Goal: Task Accomplishment & Management: Use online tool/utility

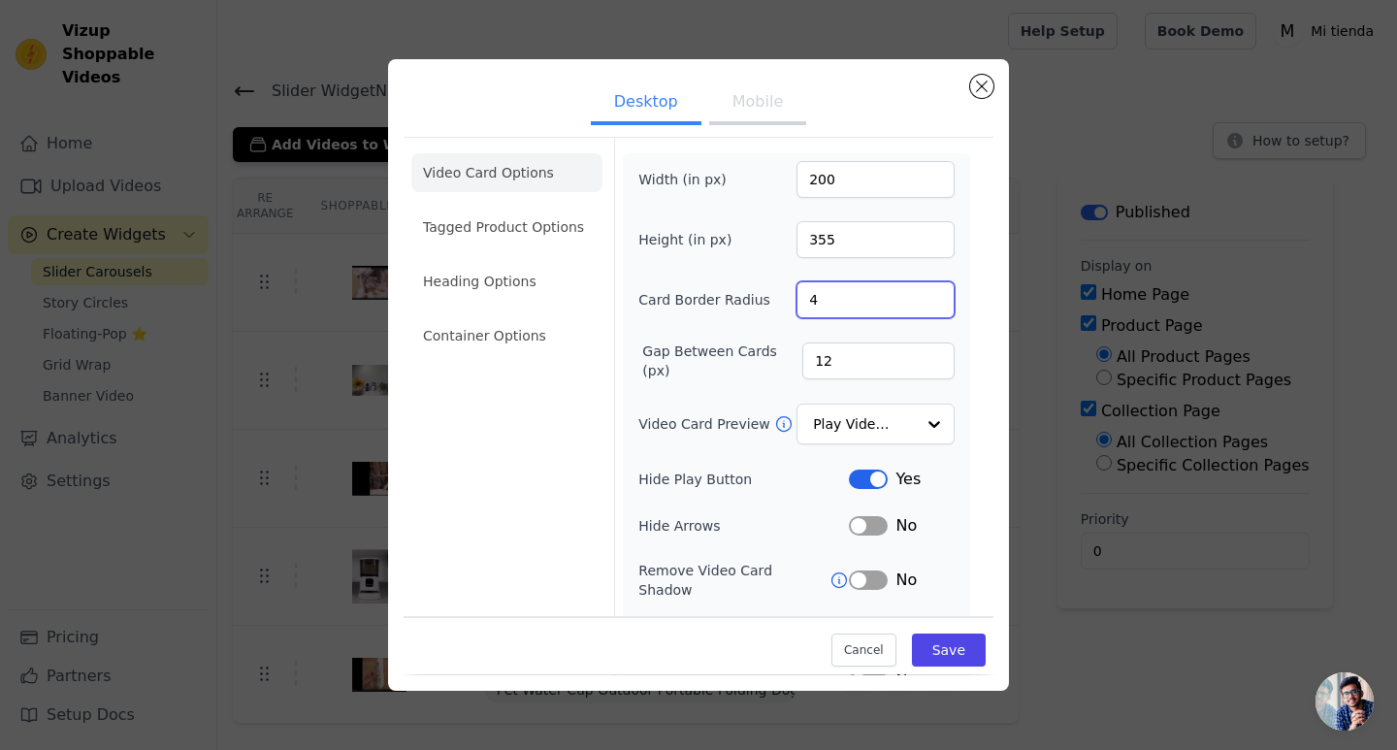
click at [797, 305] on input "4" at bounding box center [876, 299] width 158 height 37
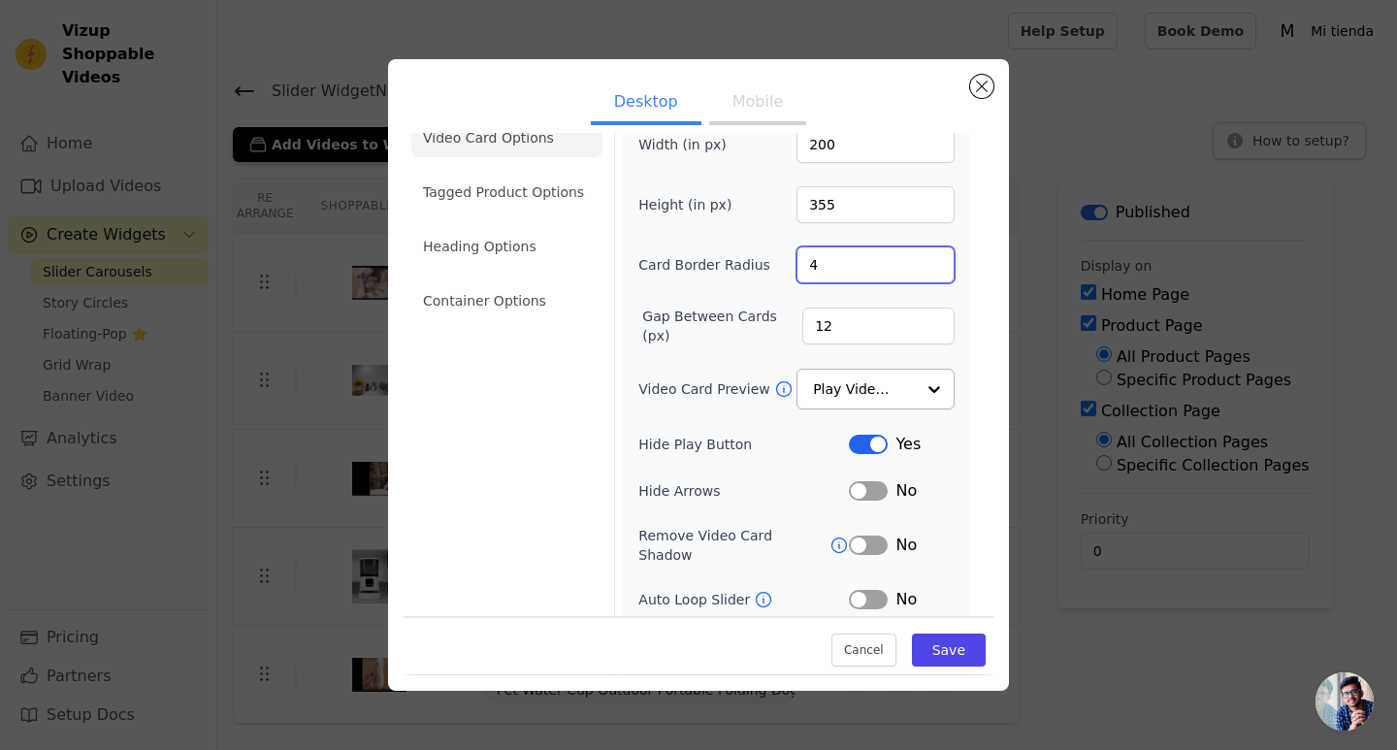
scroll to position [97, 0]
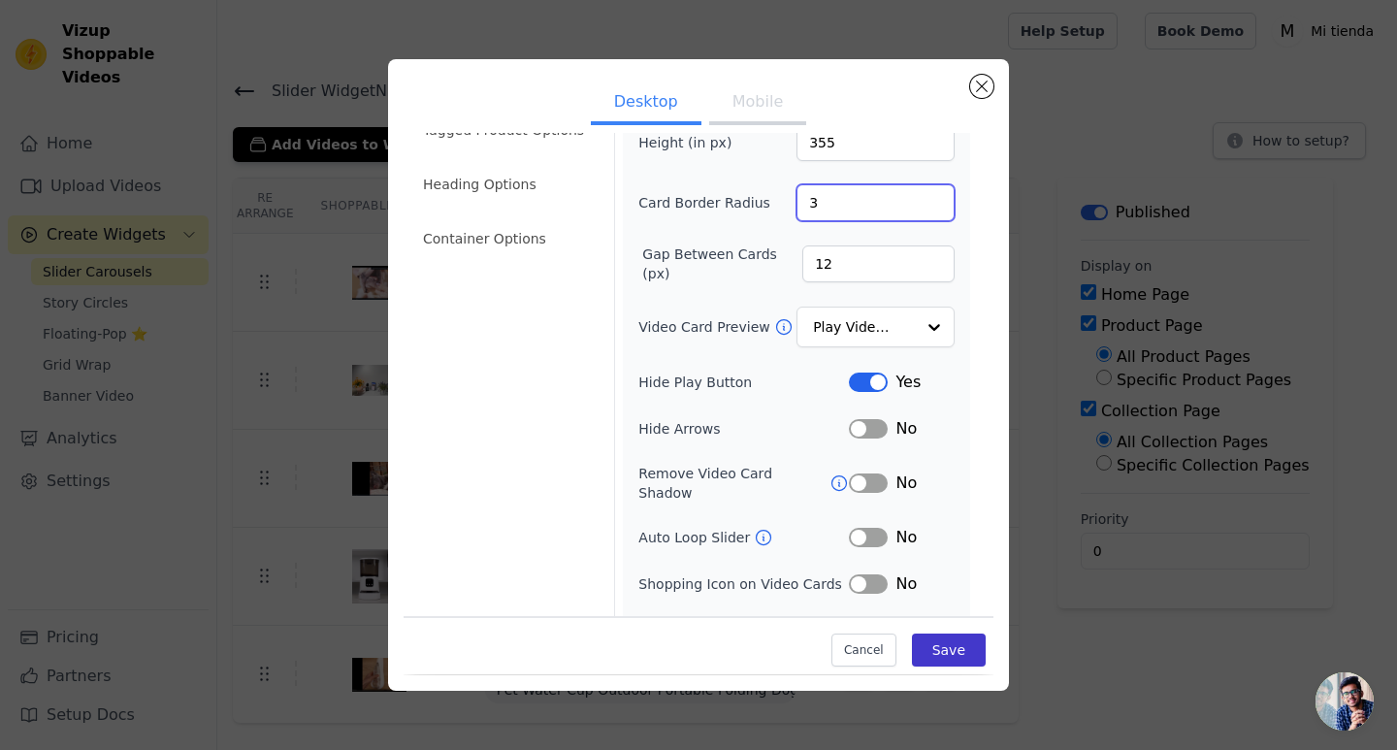
type input "3"
click at [948, 649] on button "Save" at bounding box center [949, 651] width 74 height 33
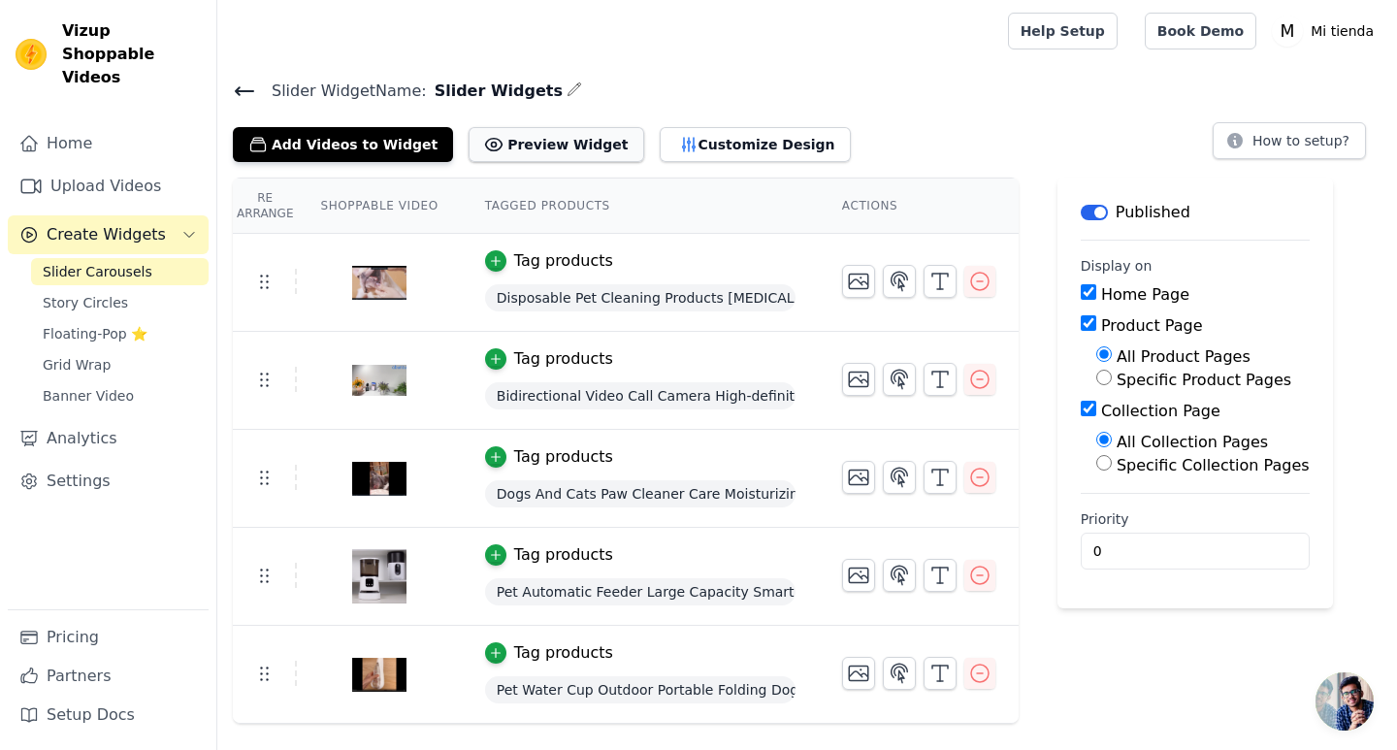
click at [544, 149] on button "Preview Widget" at bounding box center [556, 144] width 175 height 35
click at [701, 141] on button "Customize Design" at bounding box center [755, 144] width 191 height 35
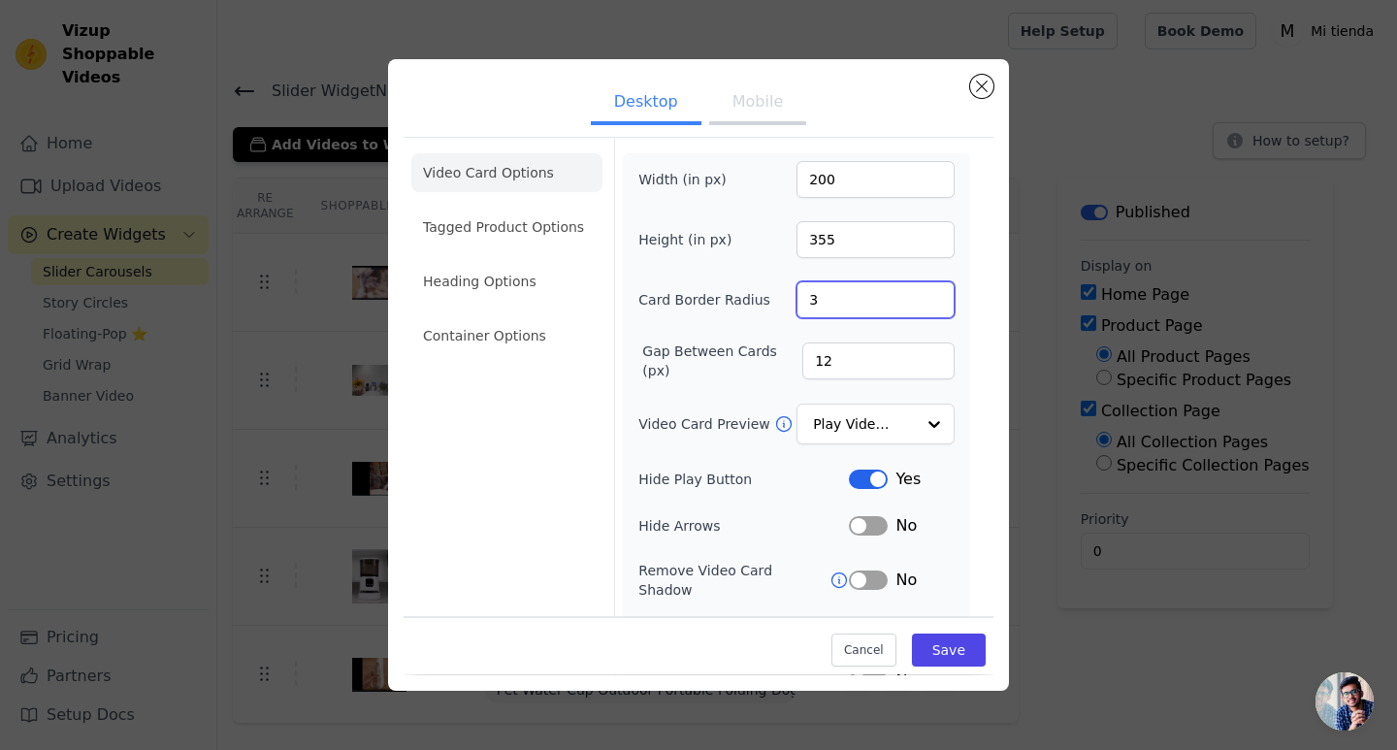
click at [836, 290] on input "3" at bounding box center [876, 299] width 158 height 37
click at [836, 292] on input "3" at bounding box center [876, 299] width 158 height 37
type input "4"
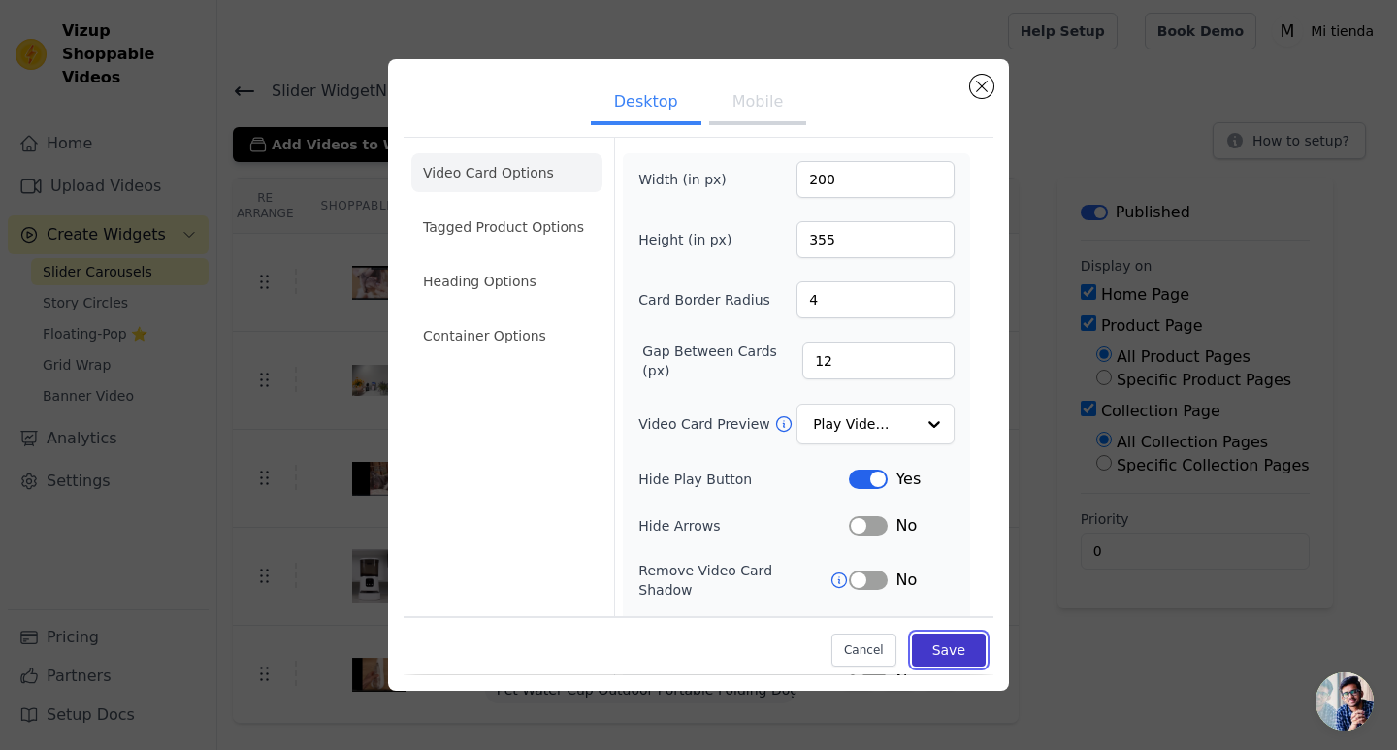
click at [946, 638] on button "Save" at bounding box center [949, 651] width 74 height 33
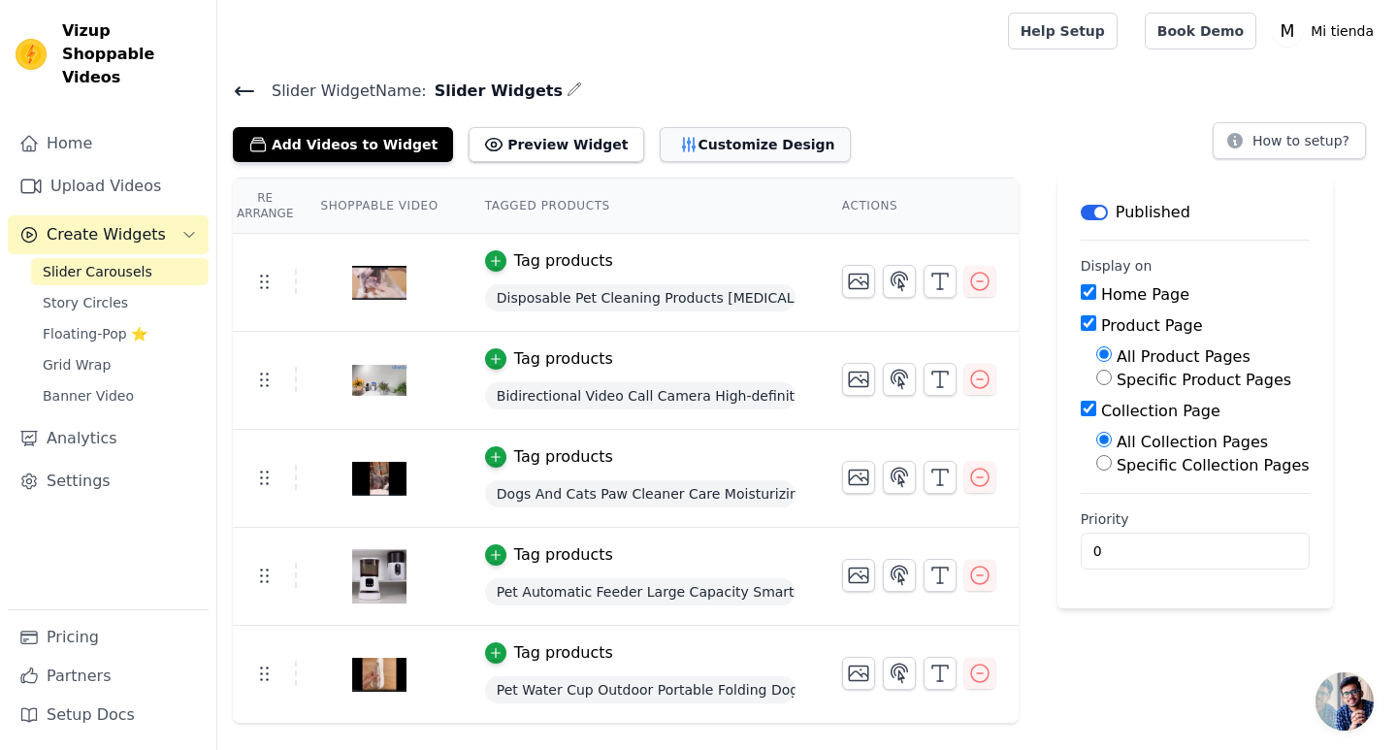
click at [730, 151] on button "Customize Design" at bounding box center [755, 144] width 191 height 35
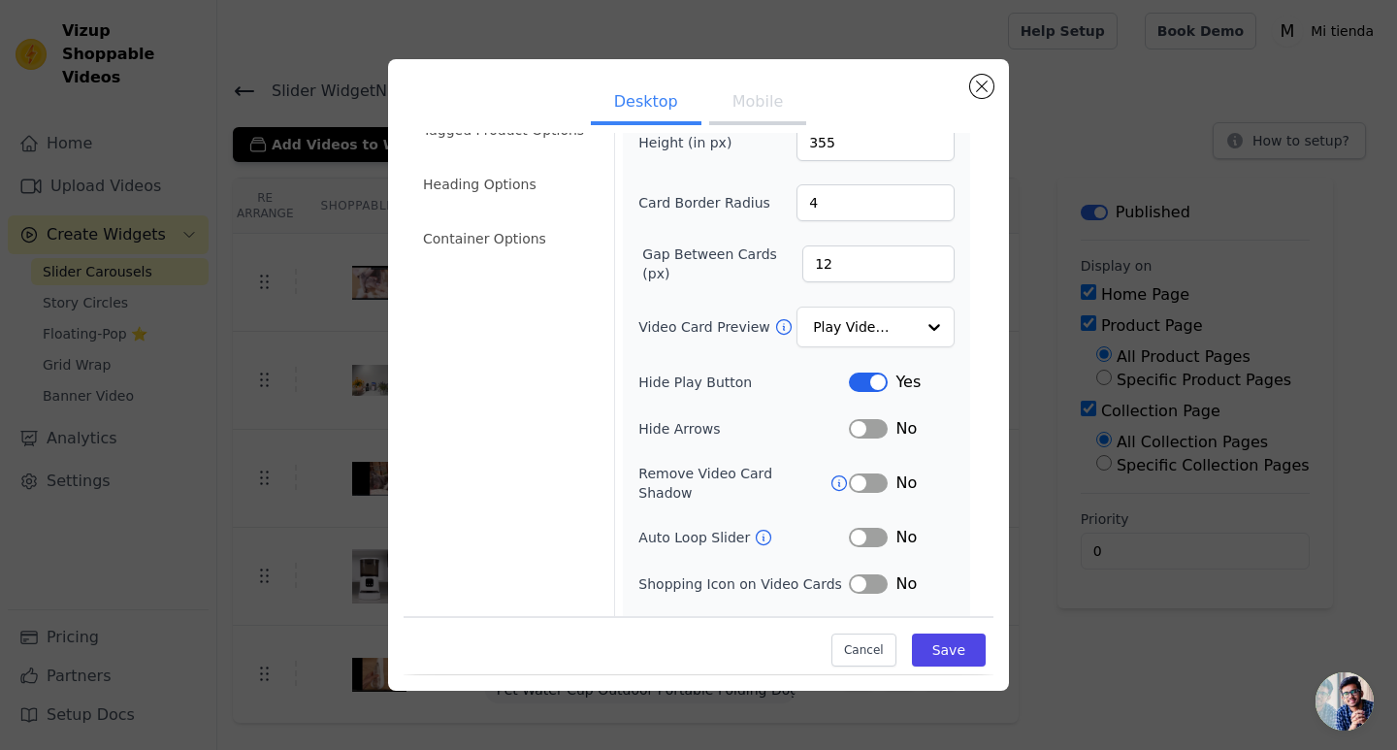
click at [719, 99] on button "Mobile" at bounding box center [757, 103] width 97 height 43
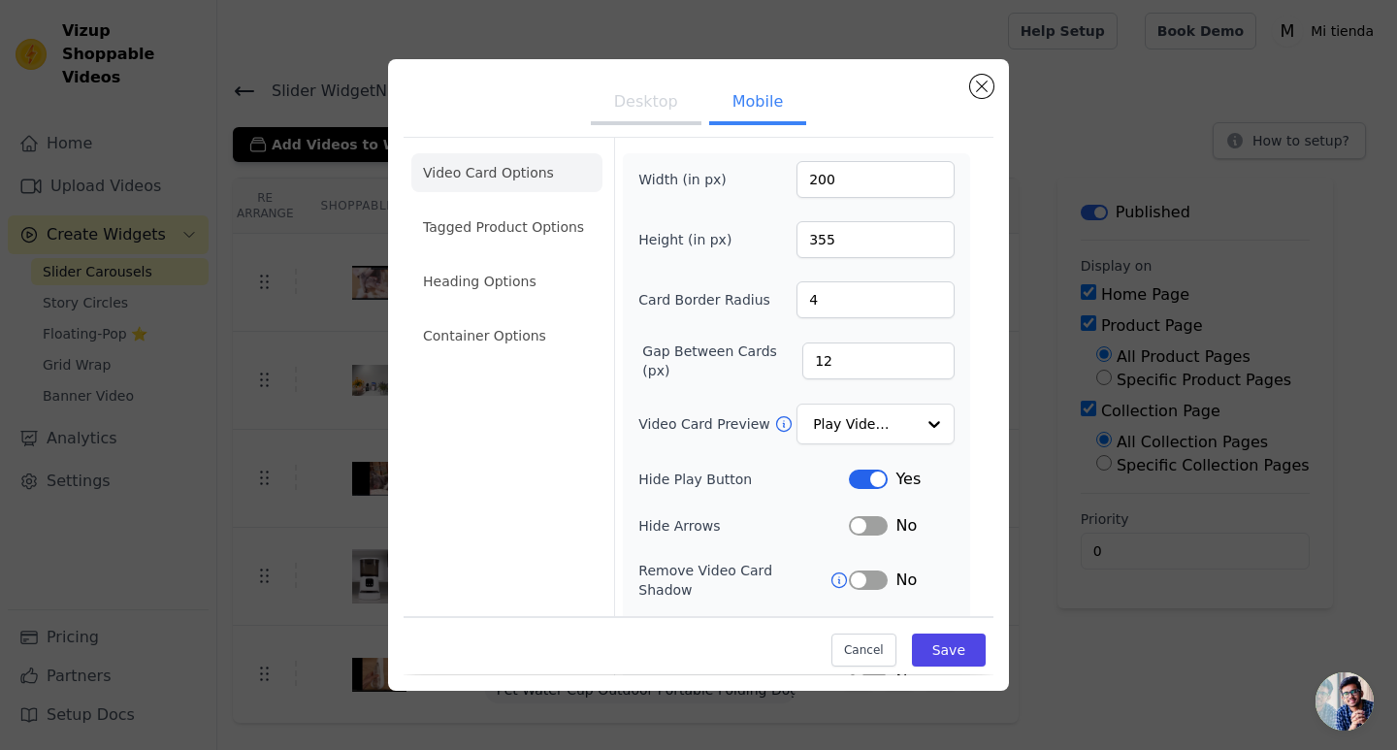
scroll to position [167, 0]
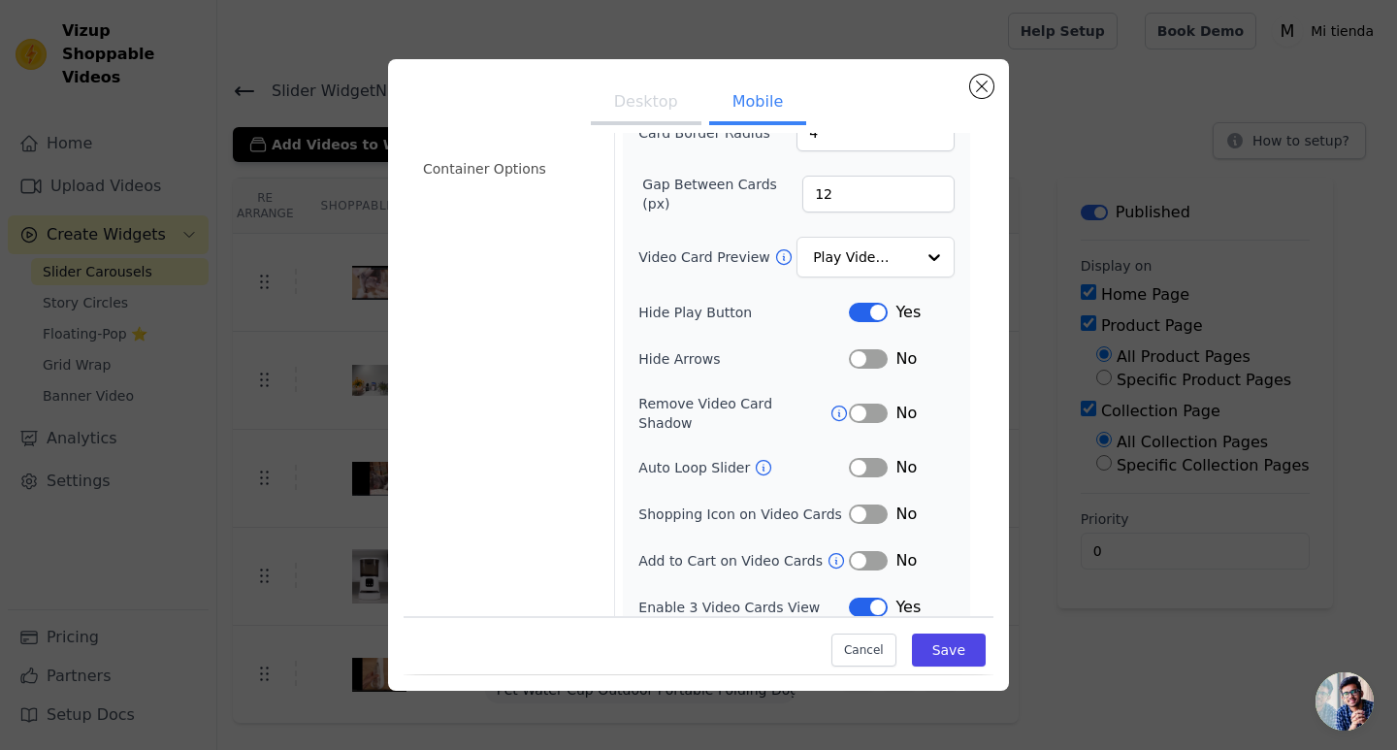
click at [650, 101] on button "Desktop" at bounding box center [646, 103] width 111 height 43
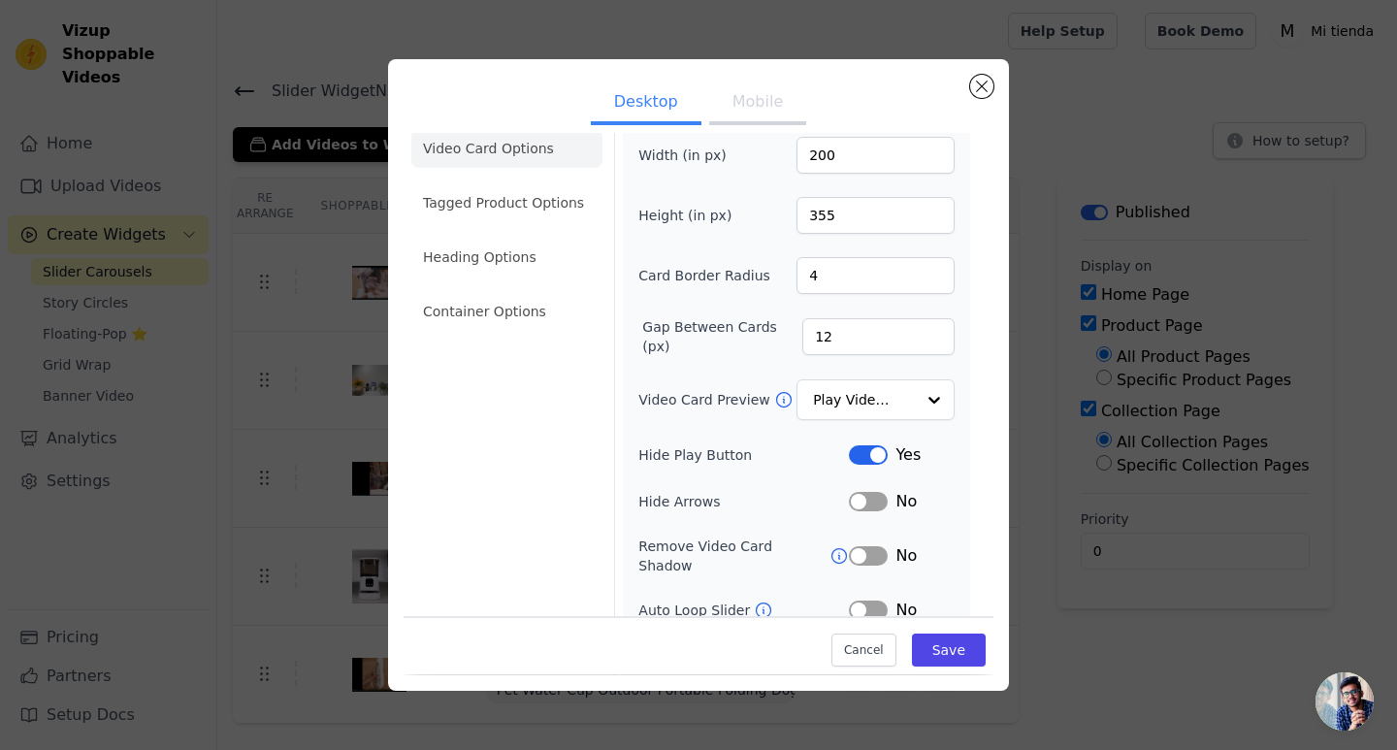
scroll to position [0, 0]
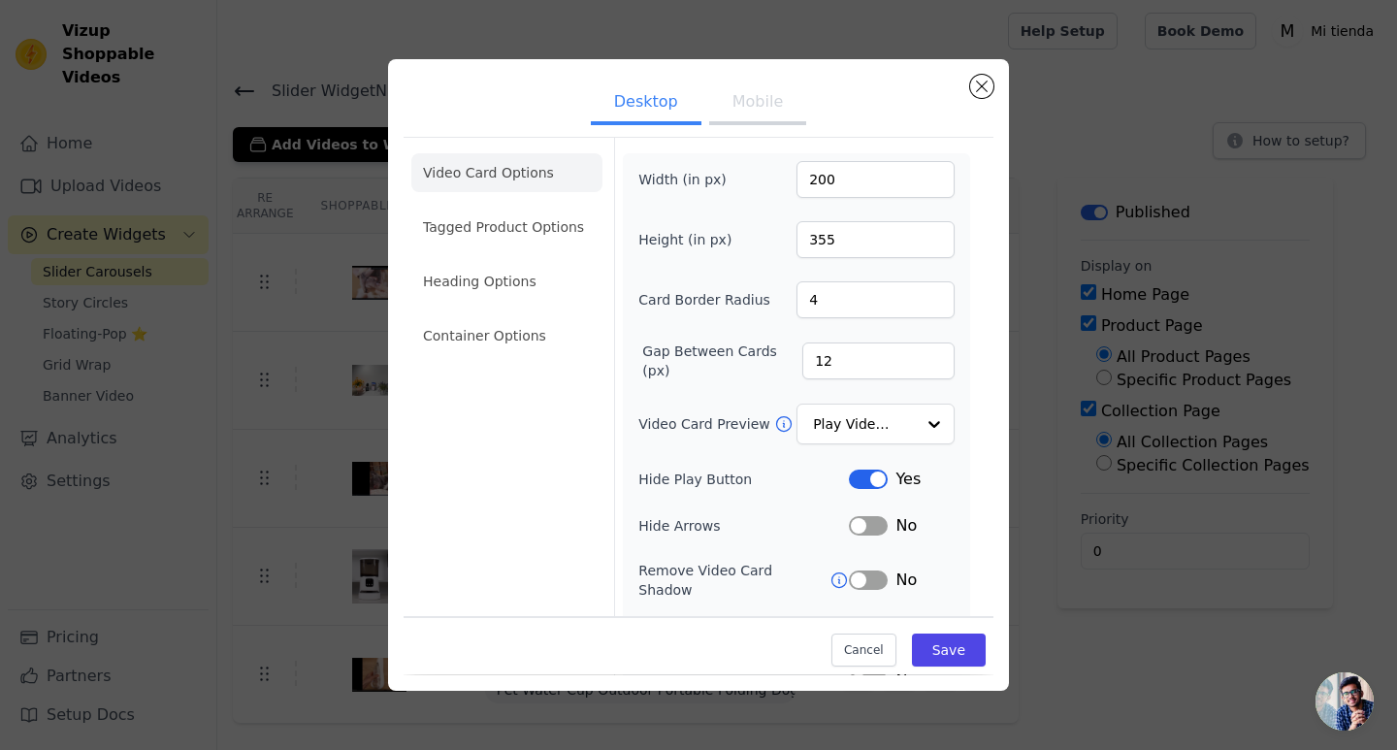
click at [745, 110] on button "Mobile" at bounding box center [757, 103] width 97 height 43
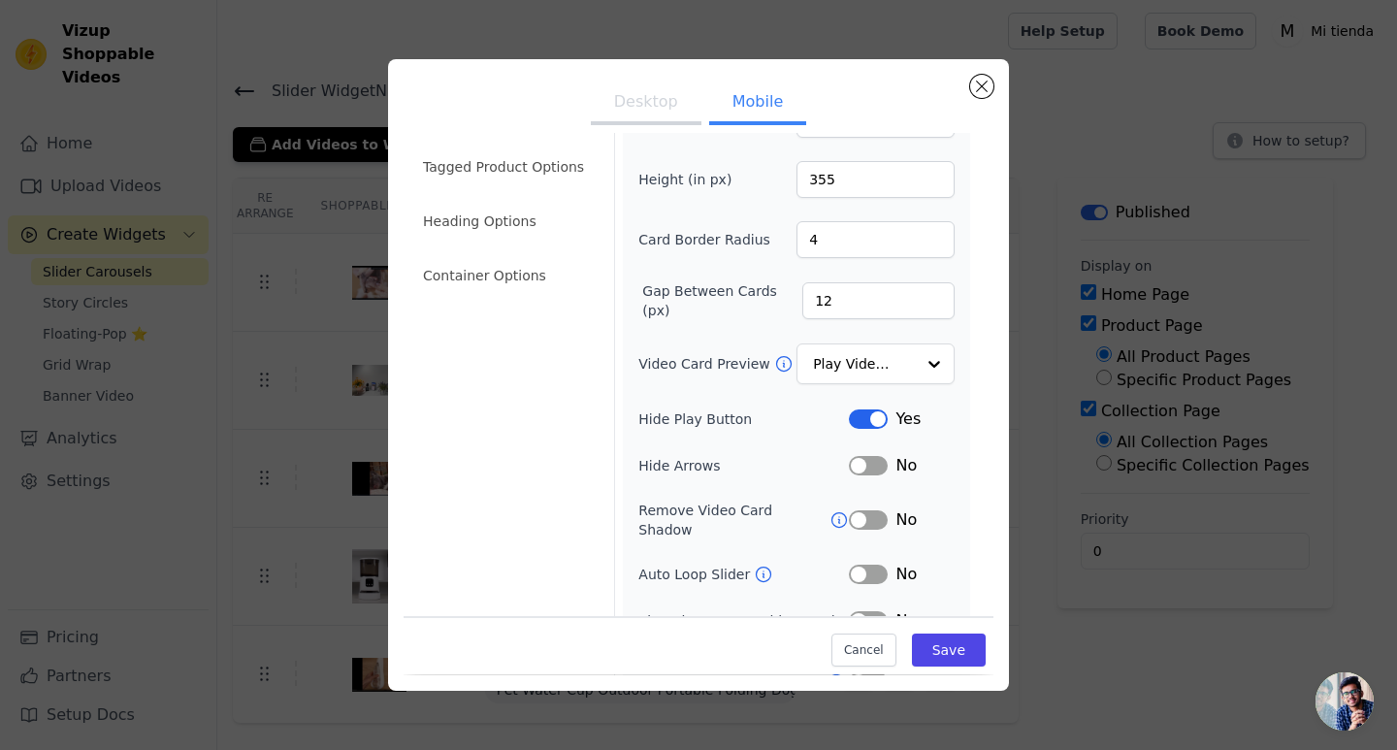
scroll to position [167, 0]
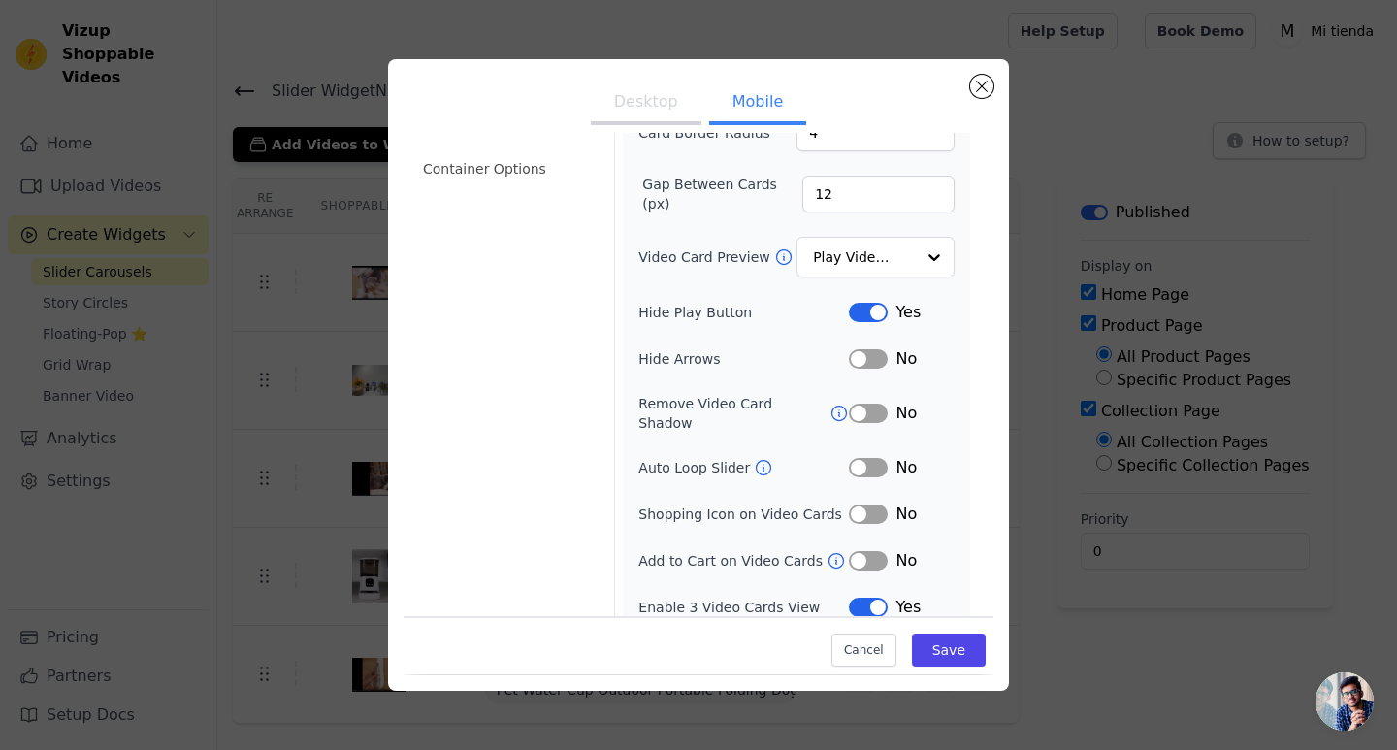
click at [668, 108] on button "Desktop" at bounding box center [646, 103] width 111 height 43
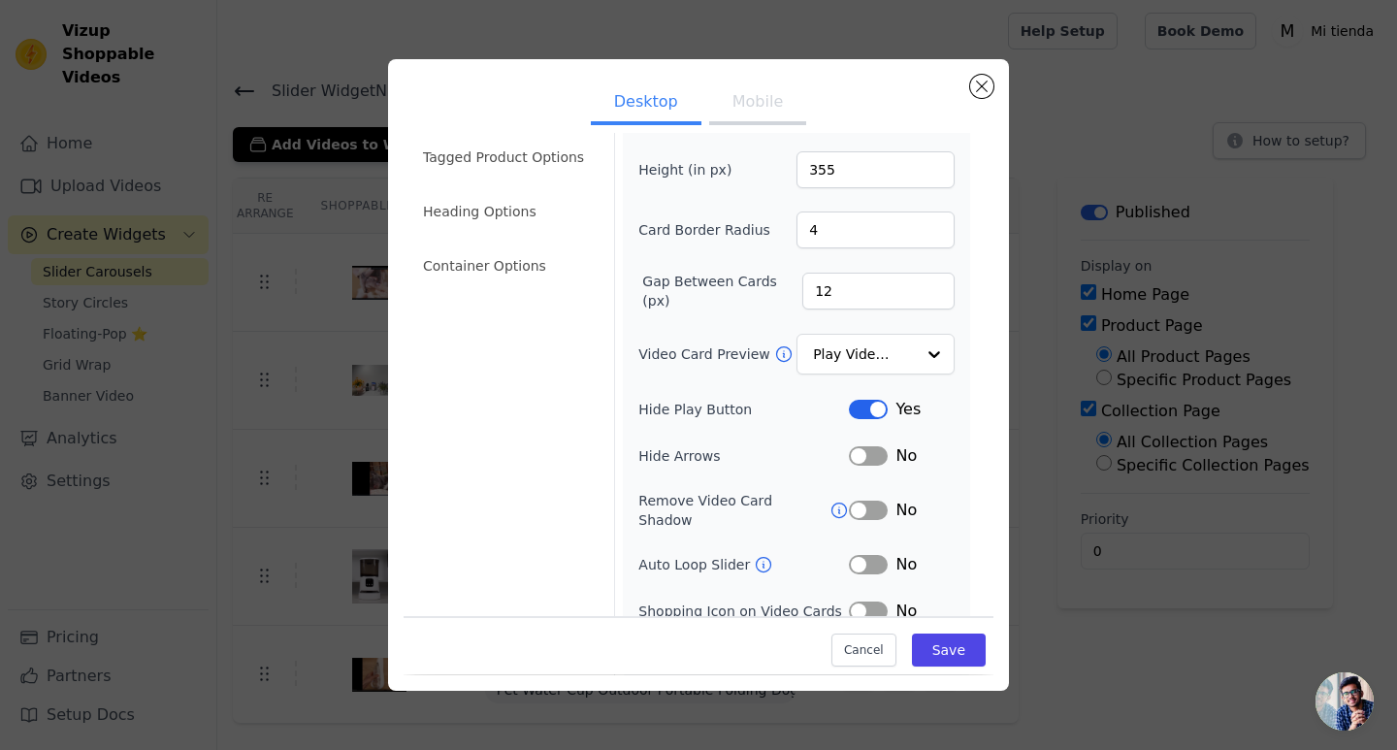
scroll to position [0, 0]
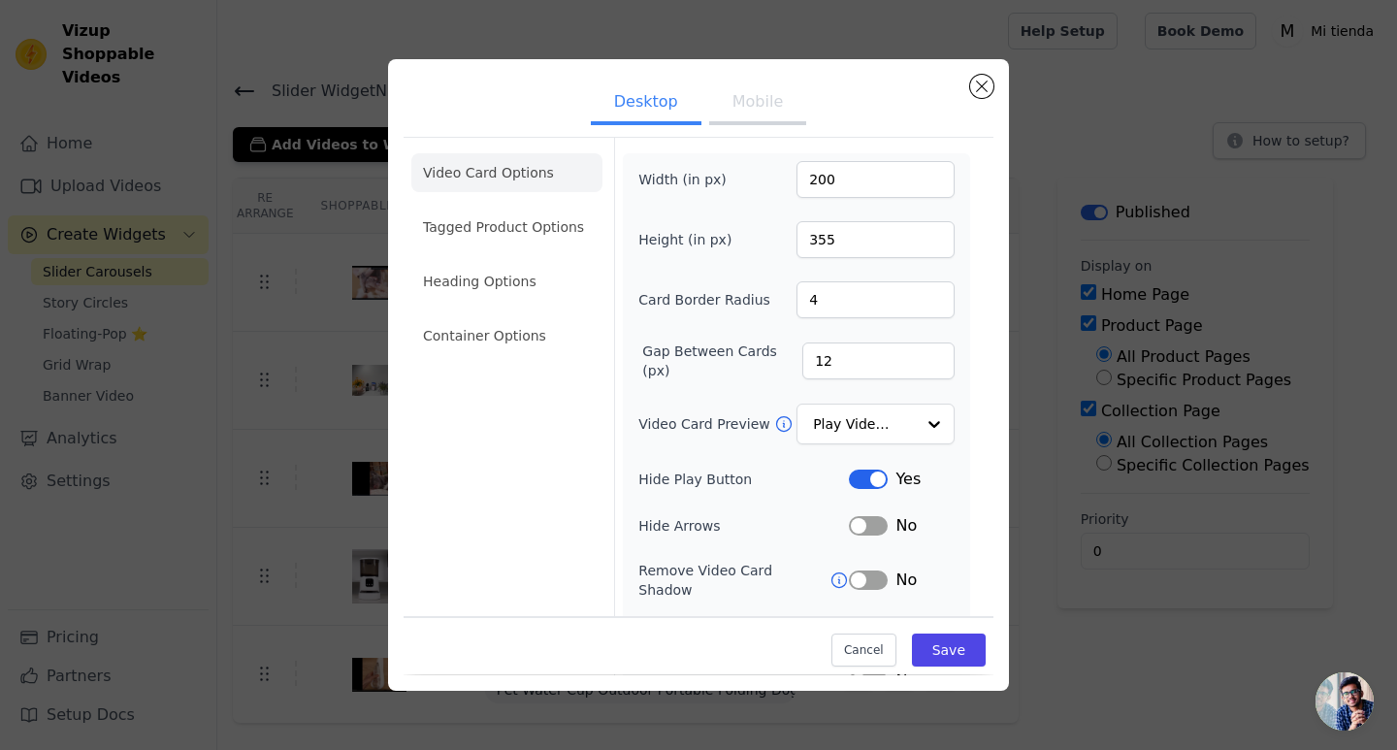
click at [968, 84] on ul "Desktop Mobile" at bounding box center [699, 104] width 590 height 58
click at [986, 84] on button "Close modal" at bounding box center [981, 86] width 23 height 23
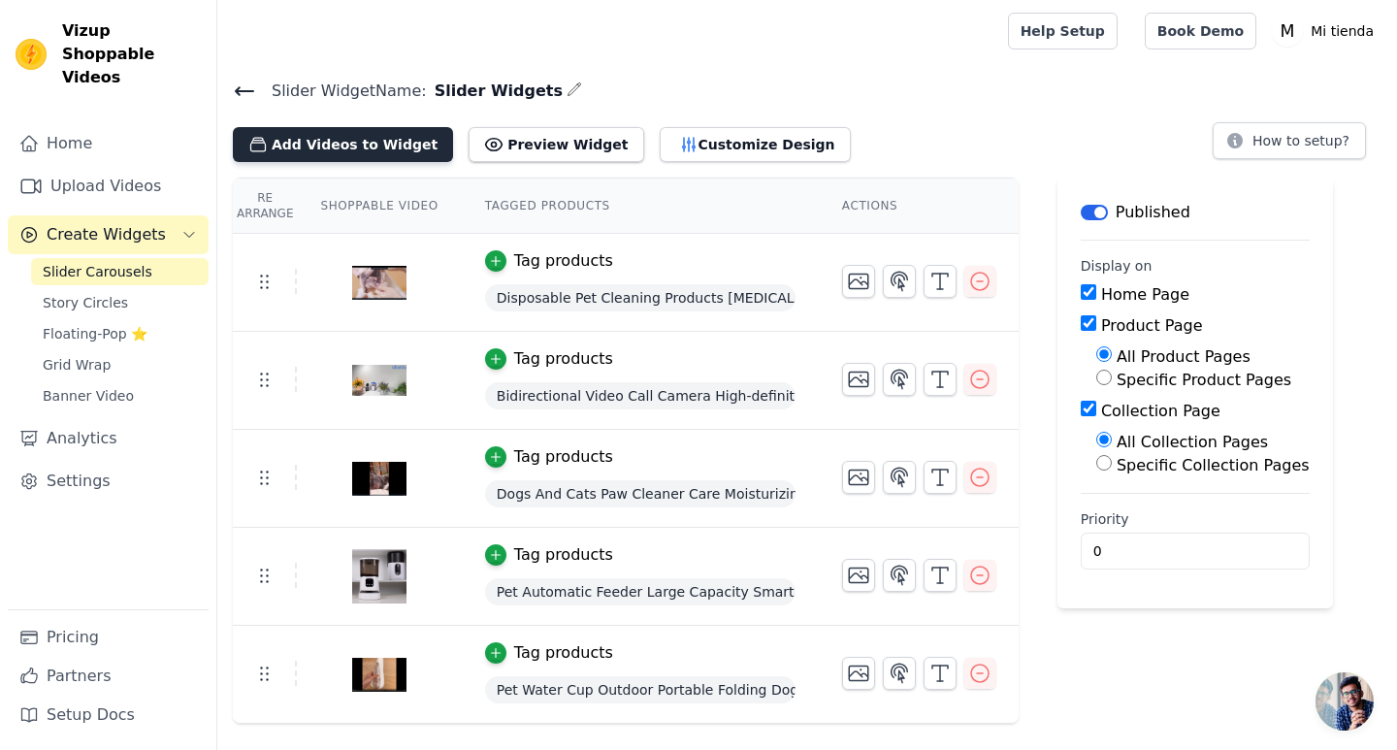
click at [363, 148] on button "Add Videos to Widget" at bounding box center [343, 144] width 220 height 35
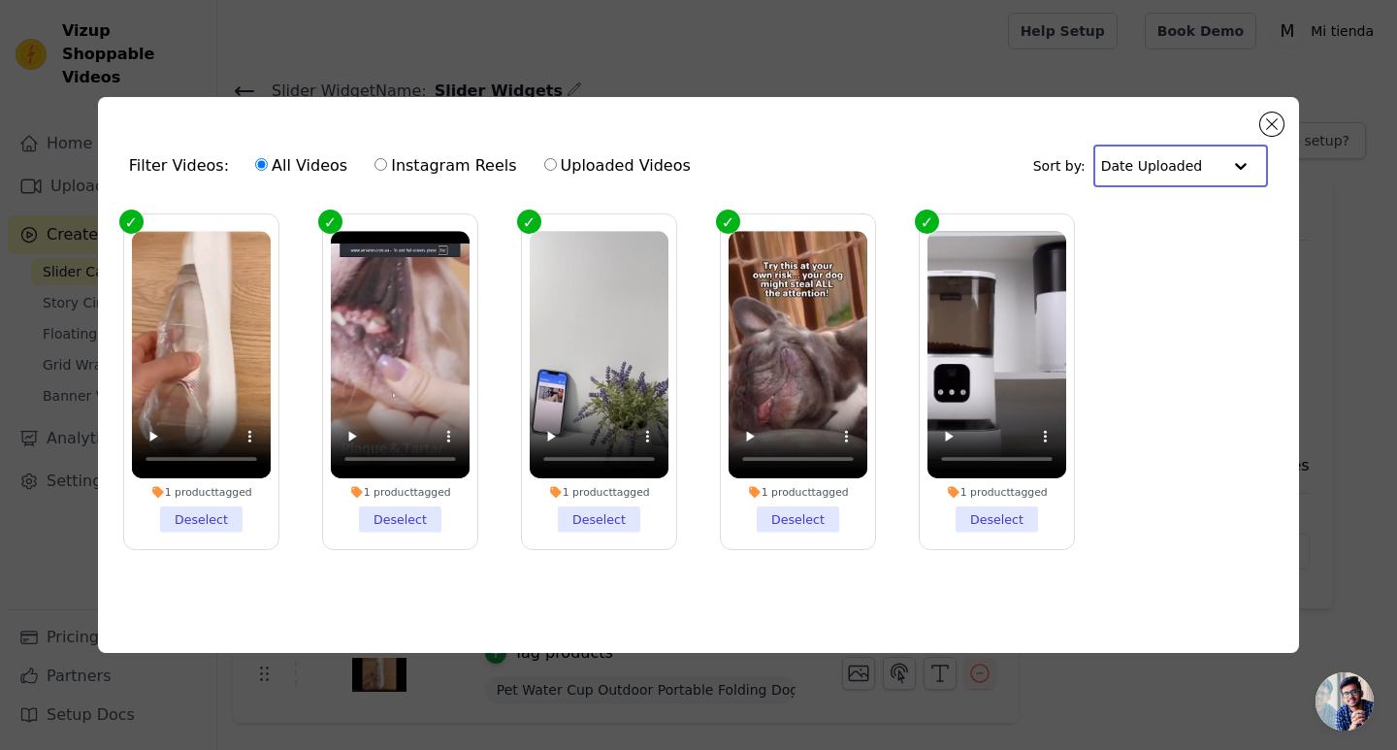
click at [1209, 164] on input "text" at bounding box center [1161, 166] width 120 height 39
click at [1264, 124] on button "Close modal" at bounding box center [1272, 124] width 23 height 23
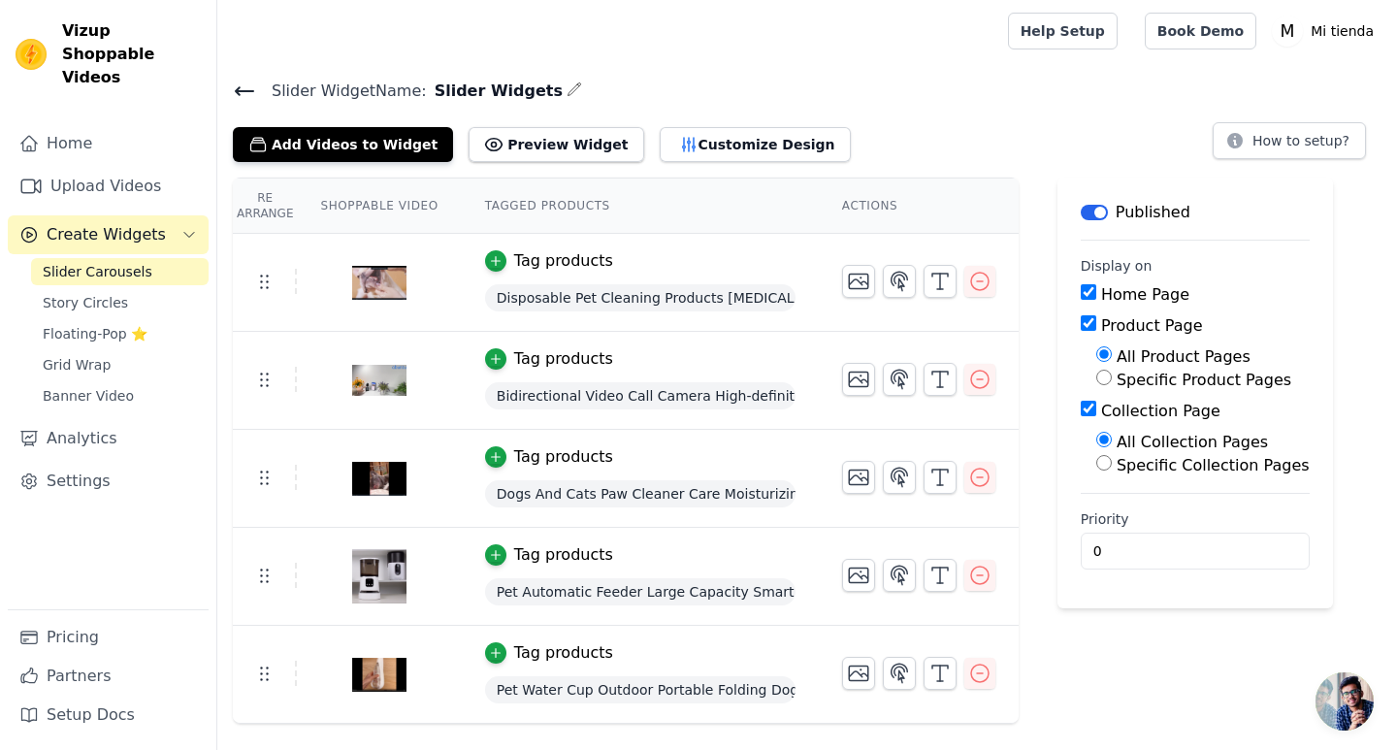
click at [137, 223] on span "Create Widgets" at bounding box center [106, 234] width 119 height 23
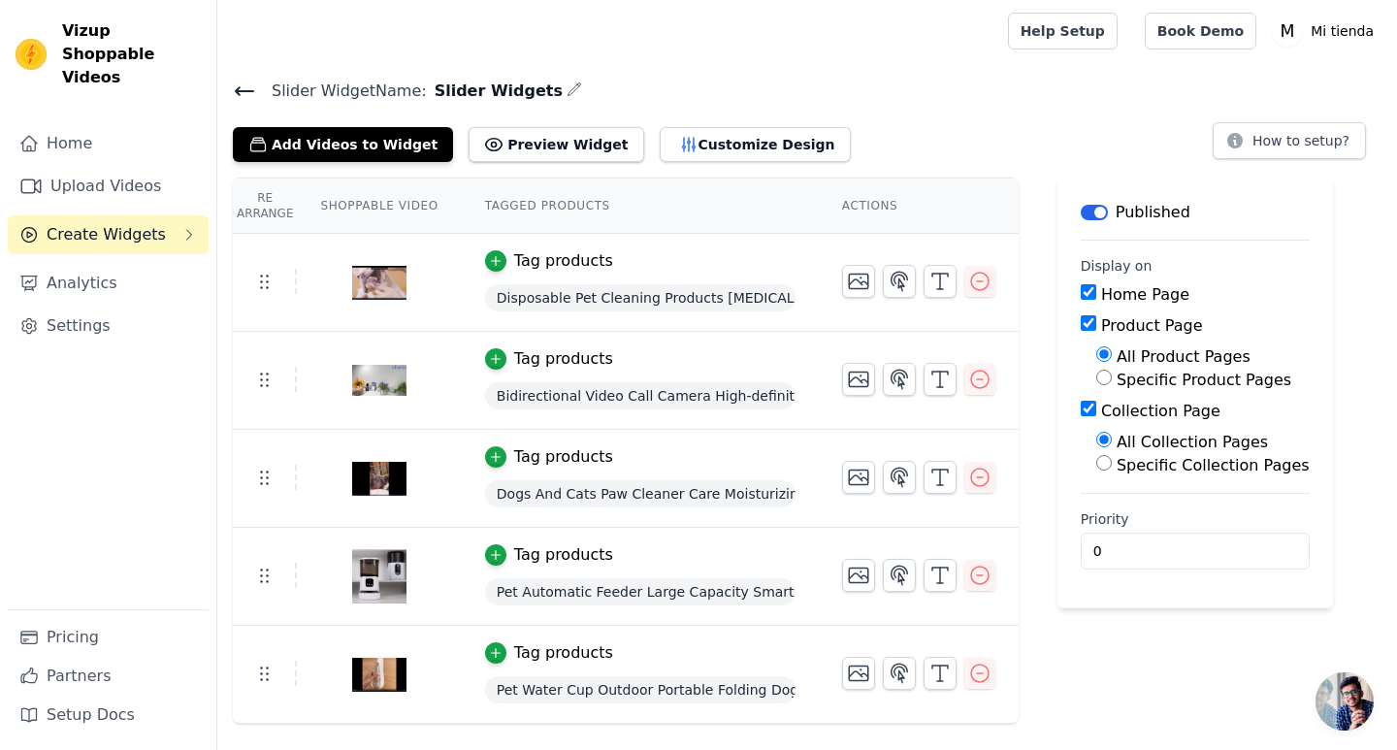
click at [133, 223] on span "Create Widgets" at bounding box center [106, 234] width 119 height 23
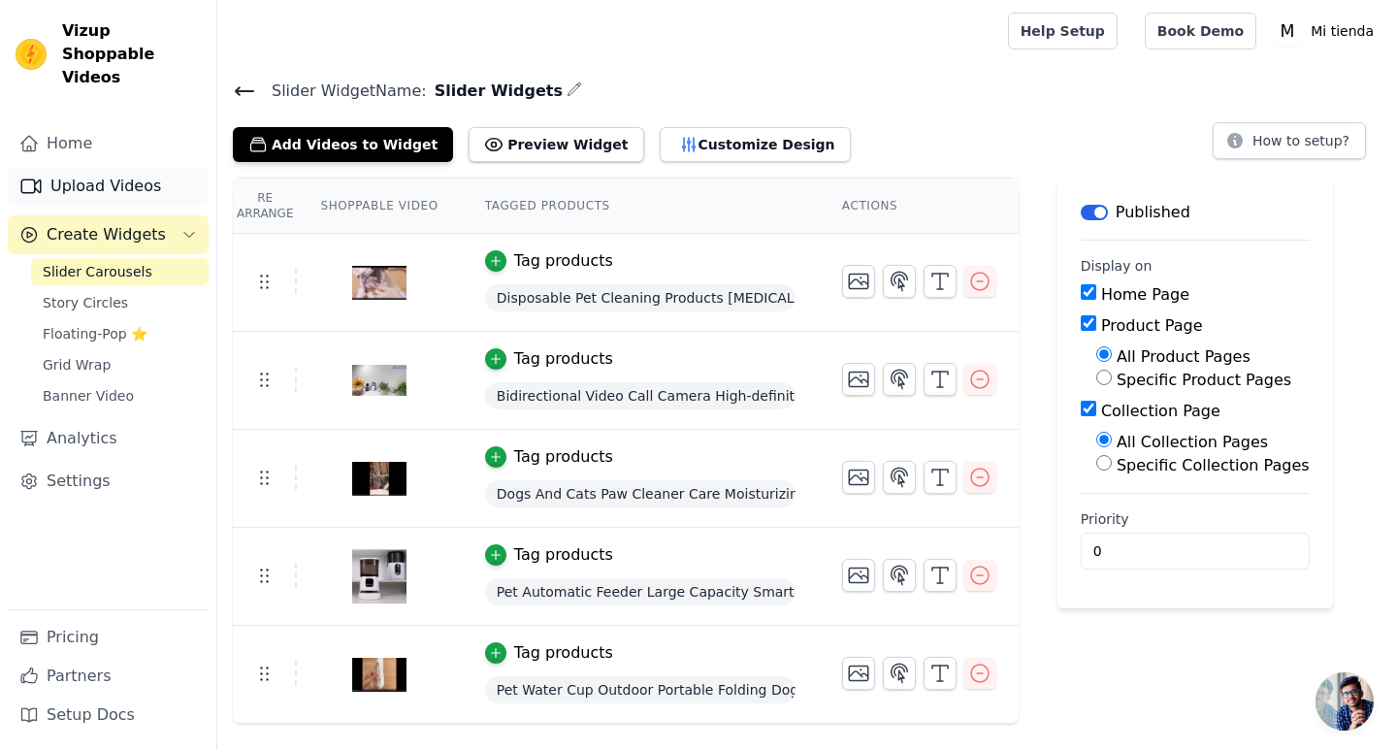
click at [115, 167] on link "Upload Videos" at bounding box center [108, 186] width 201 height 39
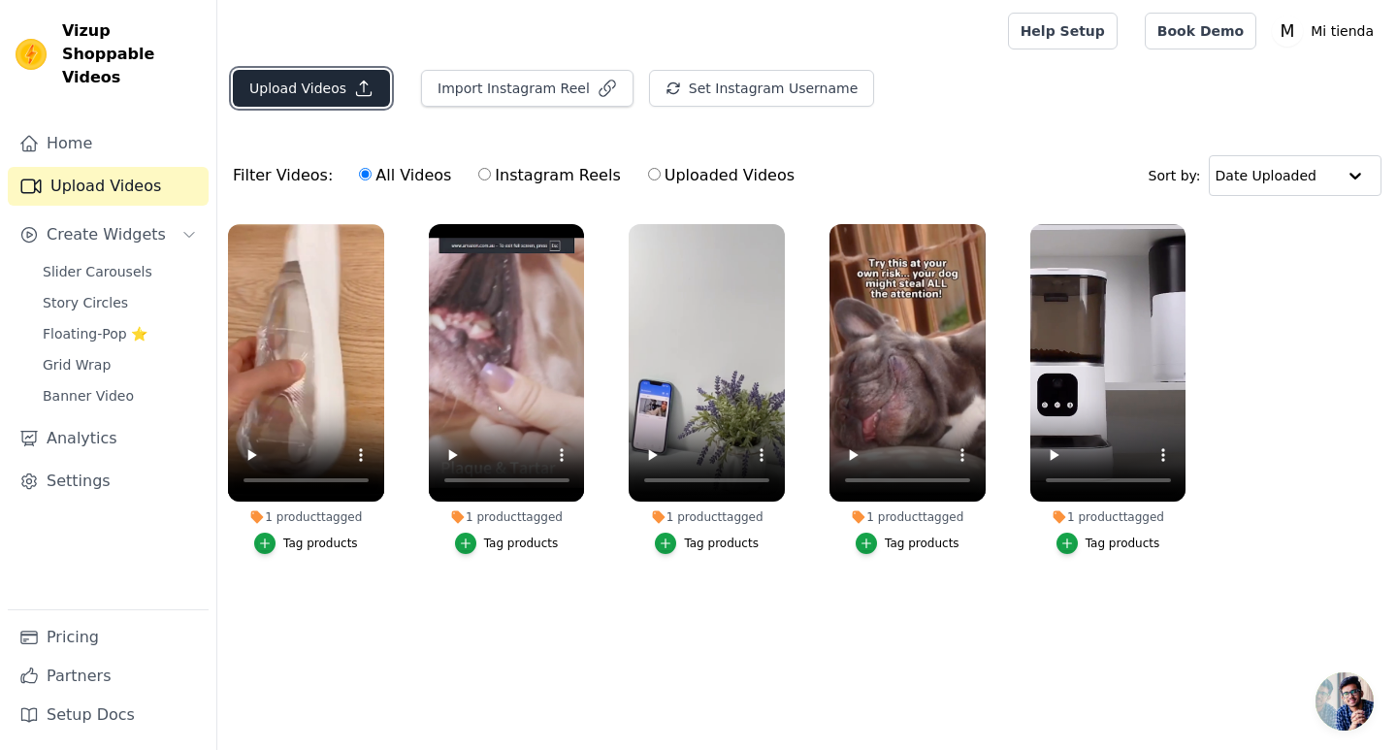
click at [355, 88] on icon "button" at bounding box center [363, 88] width 19 height 19
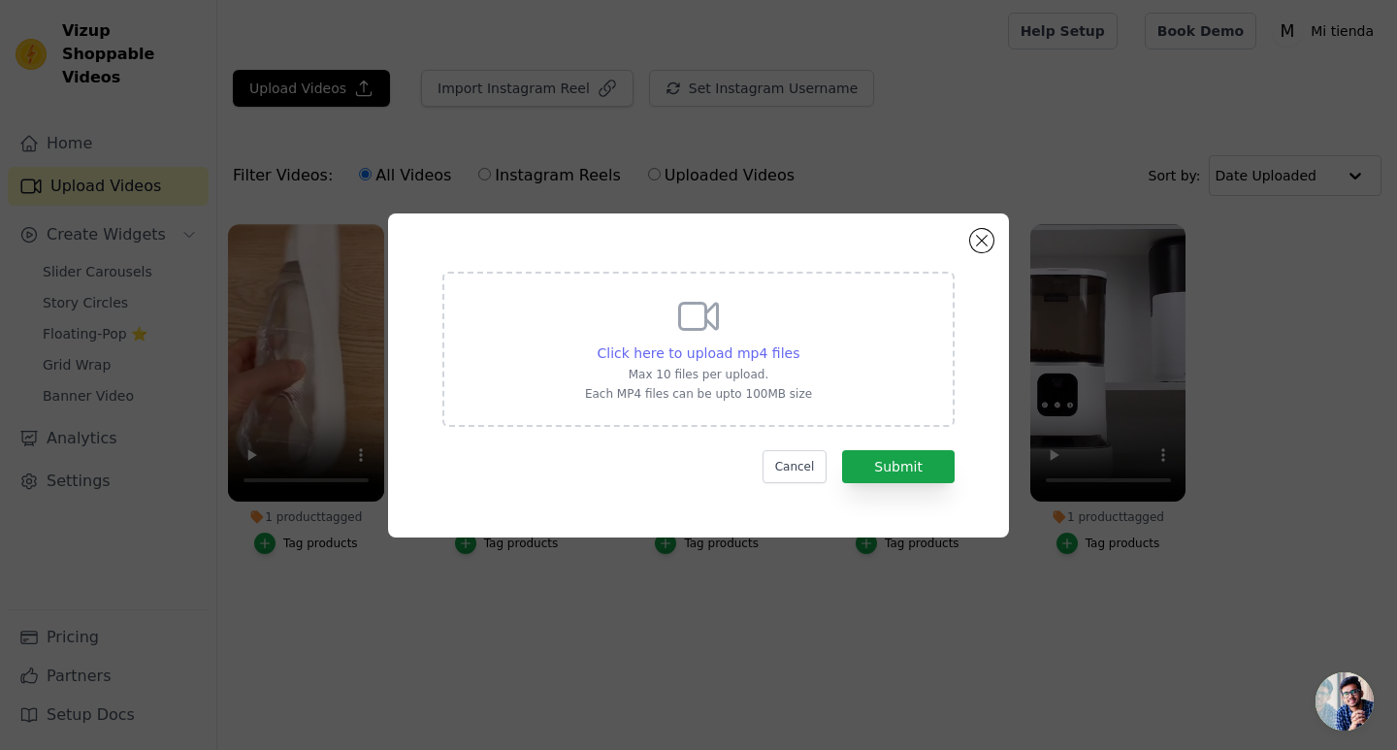
click at [715, 352] on span "Click here to upload mp4 files" at bounding box center [699, 353] width 203 height 16
click at [799, 344] on input "Click here to upload mp4 files Max 10 files per upload. Each MP4 files can be u…" at bounding box center [799, 343] width 1 height 1
type input "C:\fakepath\214bd759-18d73dc621a-0005-d158-ef1-1800e.mp4"
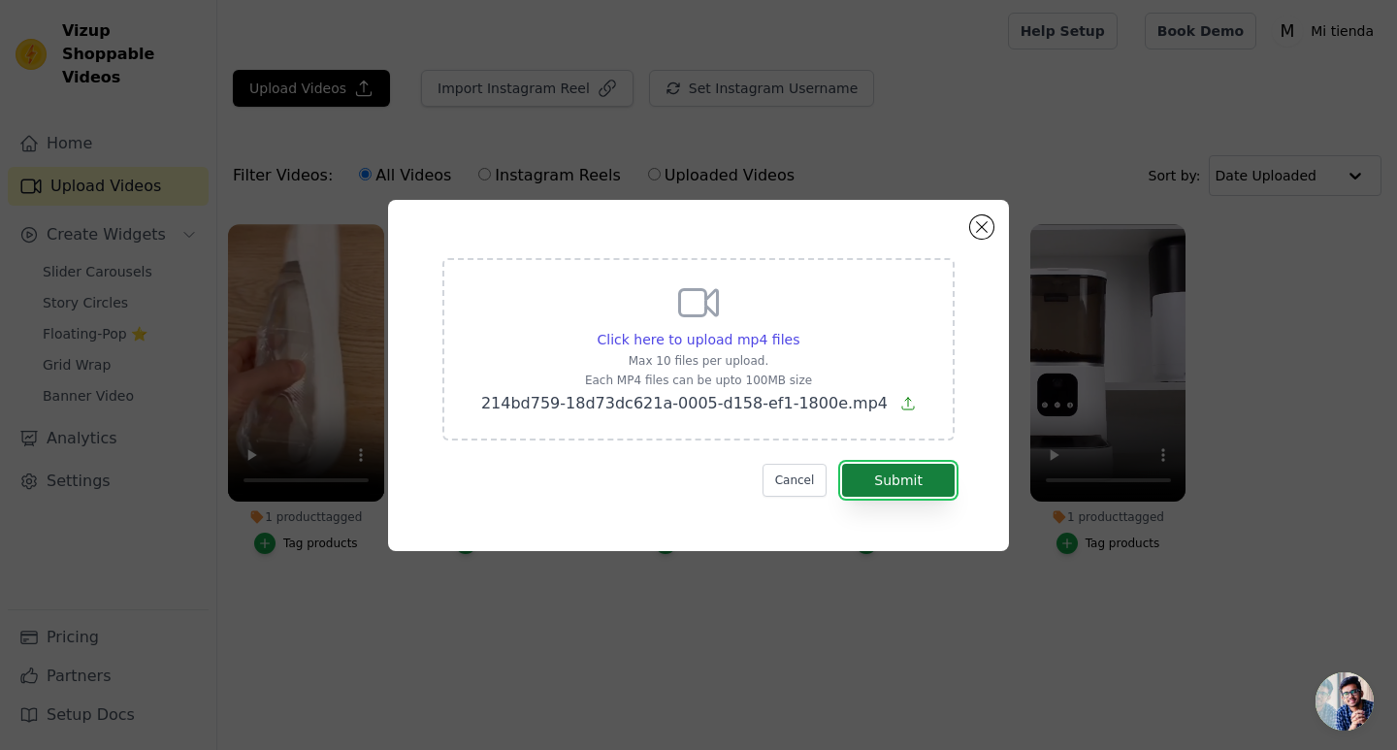
click at [894, 478] on button "Submit" at bounding box center [898, 480] width 113 height 33
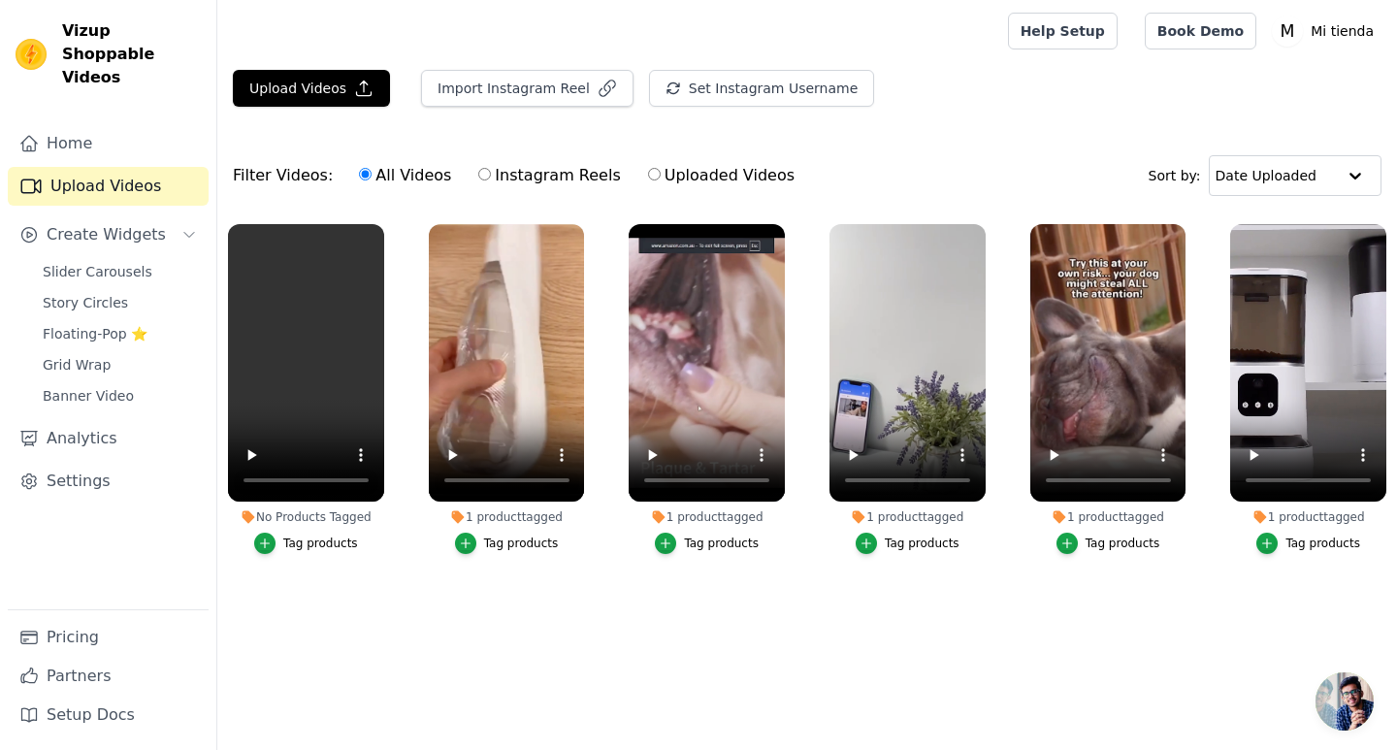
click at [294, 541] on div "Tag products" at bounding box center [320, 544] width 75 height 16
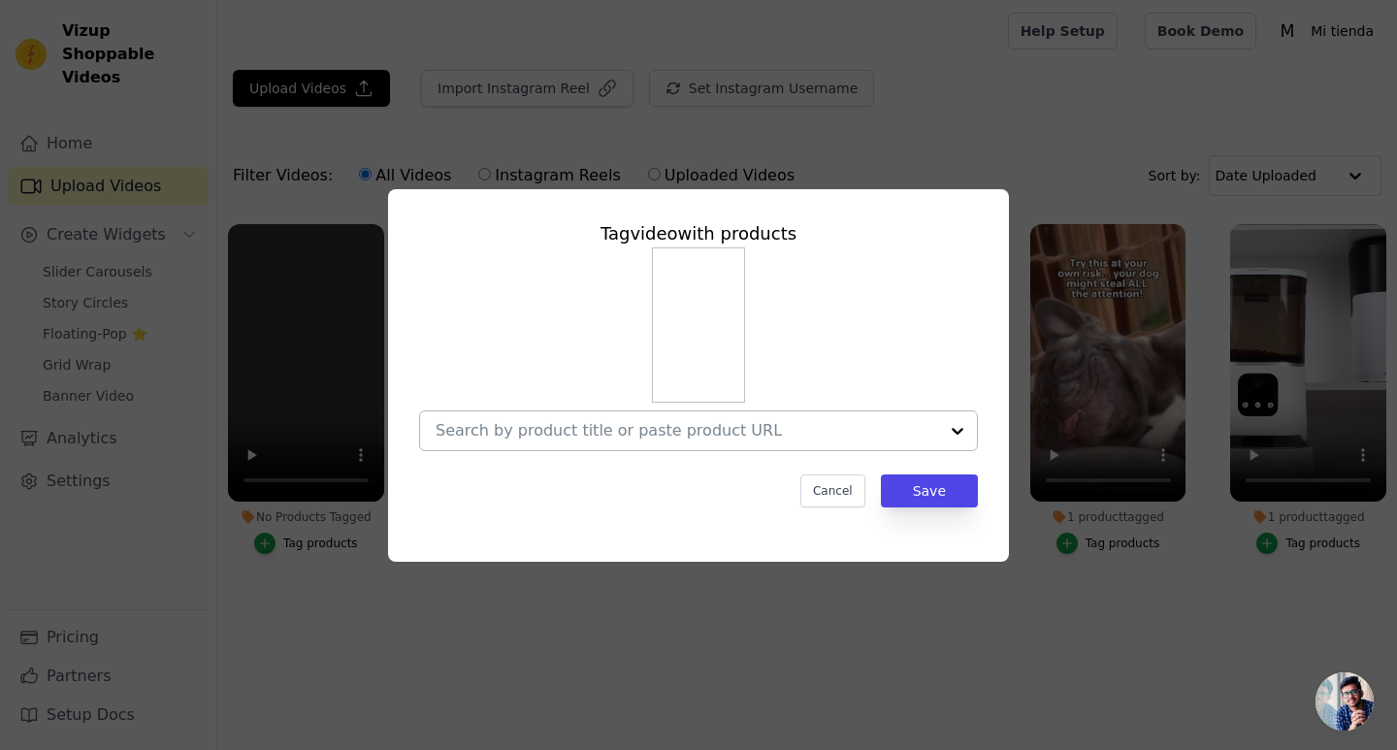
click at [813, 436] on input "No Products Tagged Tag video with products Cancel Save Tag products" at bounding box center [687, 430] width 503 height 18
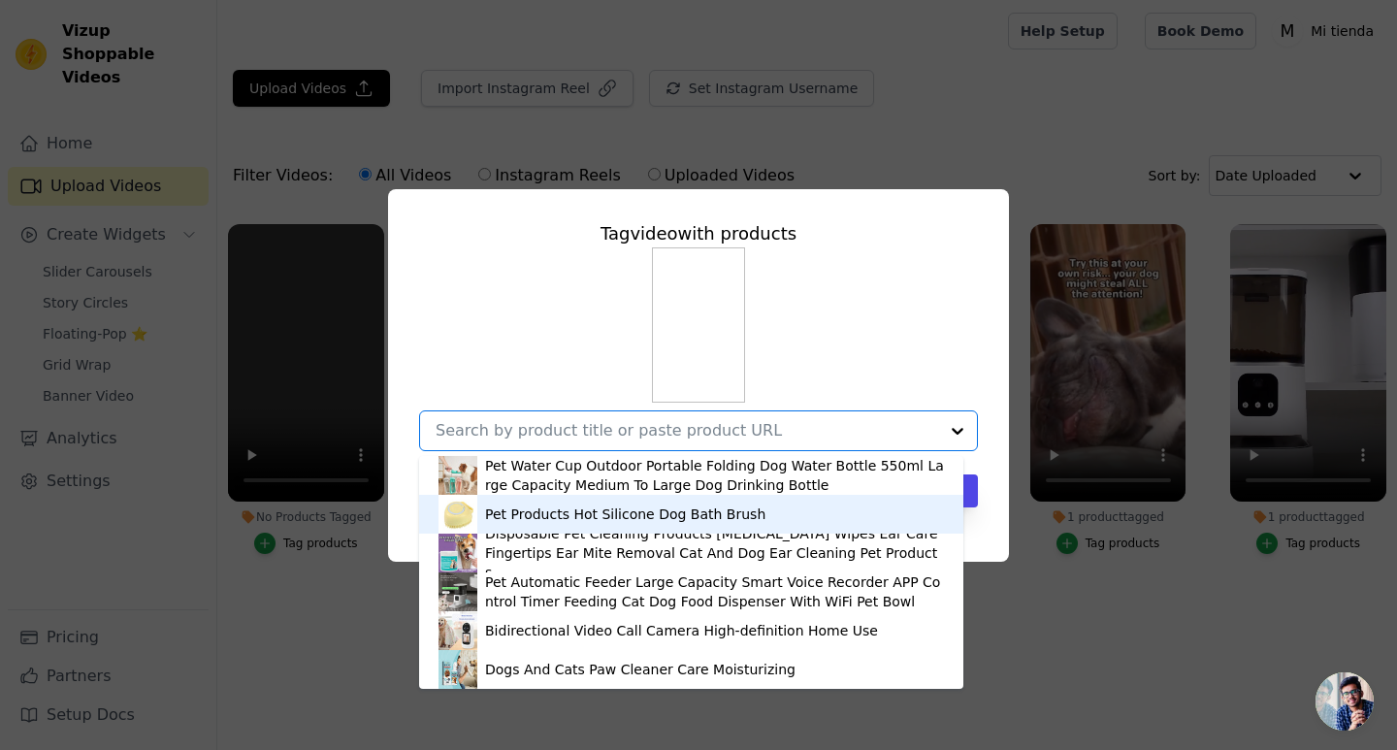
click at [572, 511] on div "Pet Products Hot Silicone Dog Bath Brush" at bounding box center [625, 514] width 280 height 19
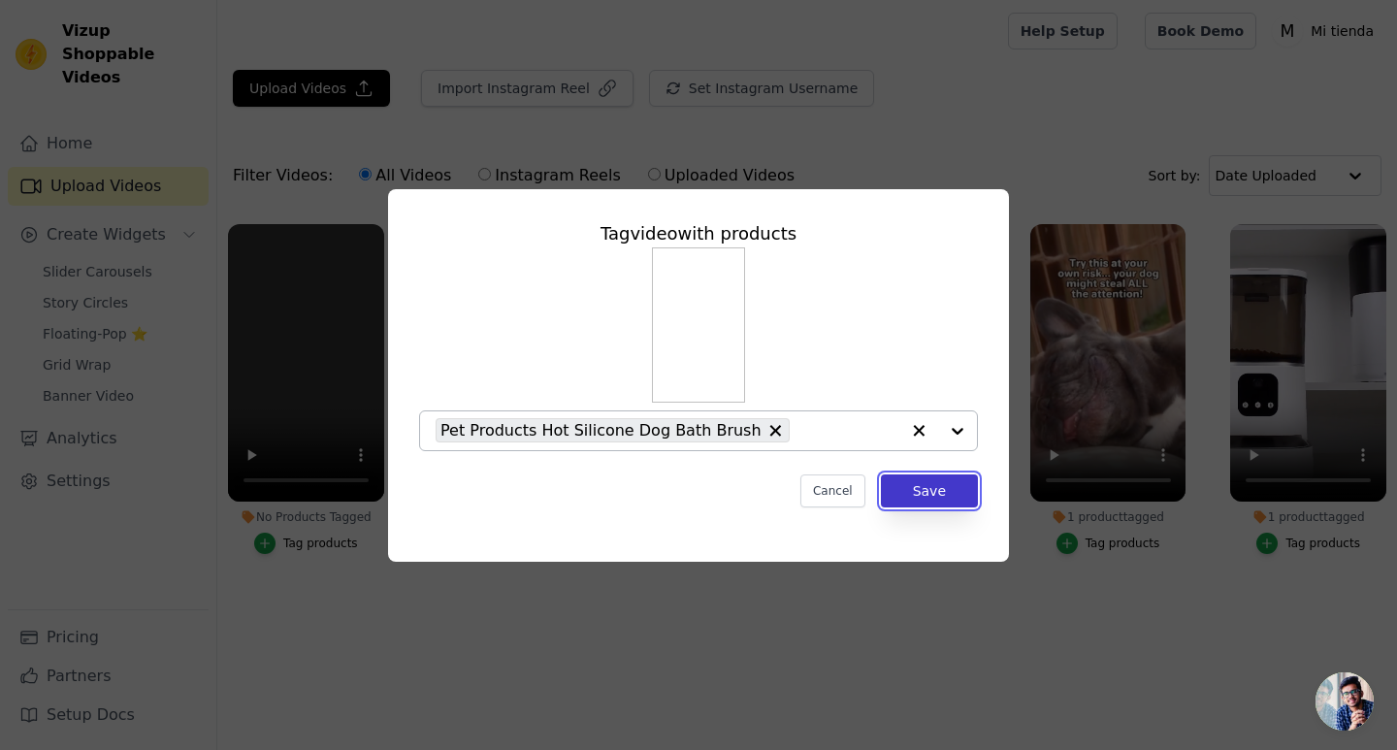
click at [963, 487] on button "Save" at bounding box center [929, 491] width 97 height 33
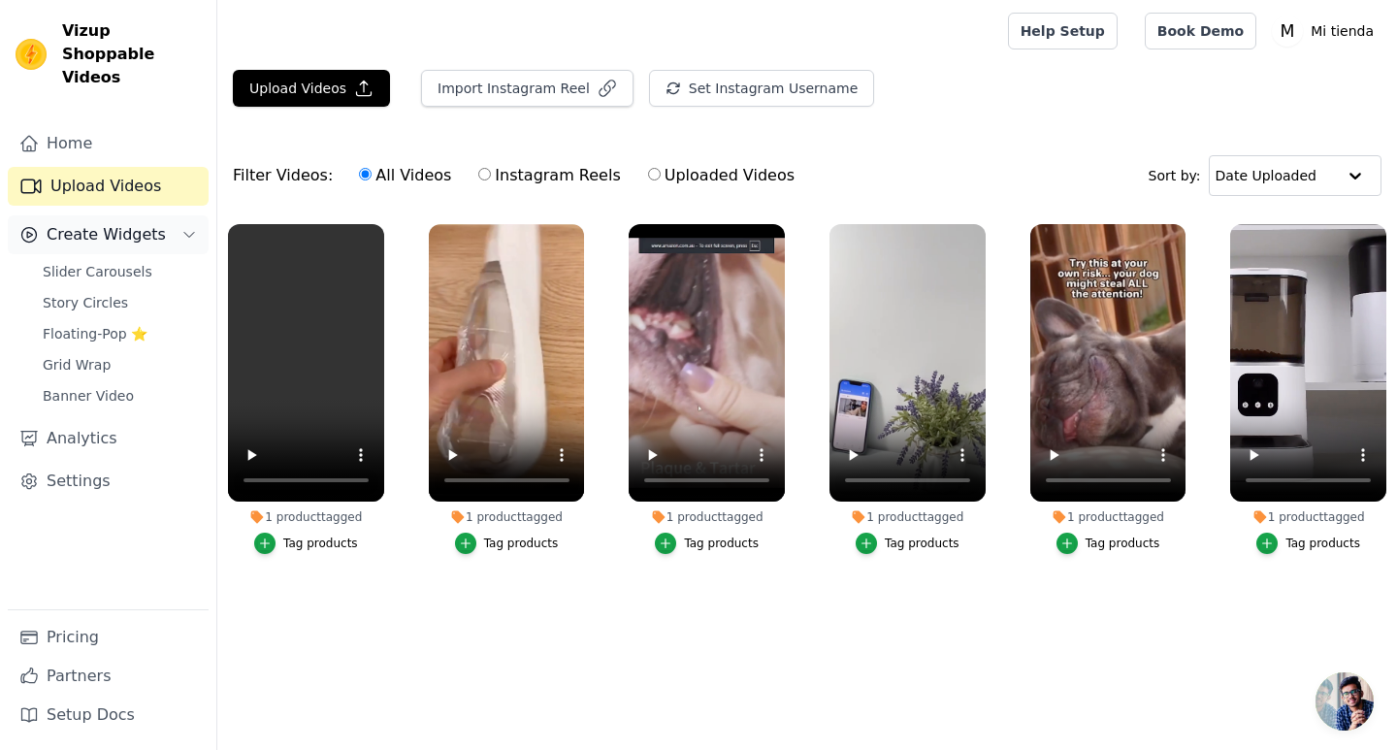
click at [113, 223] on span "Create Widgets" at bounding box center [106, 234] width 119 height 23
click at [115, 223] on span "Create Widgets" at bounding box center [106, 234] width 119 height 23
click at [112, 262] on span "Slider Carousels" at bounding box center [98, 271] width 110 height 19
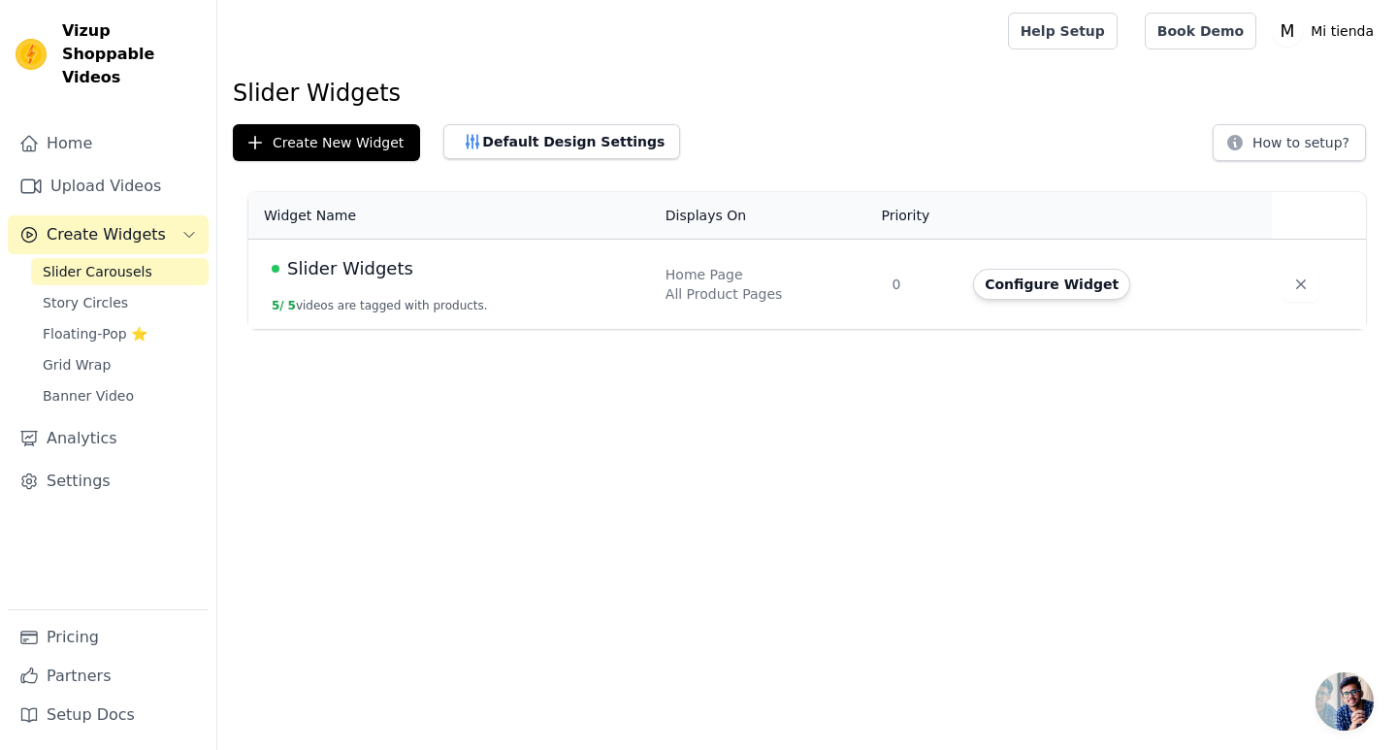
click at [606, 293] on td "Slider Widgets 5 / 5 videos are tagged with products." at bounding box center [451, 285] width 406 height 90
click at [1077, 302] on td "Configure Widget" at bounding box center [1117, 285] width 311 height 90
click at [1071, 292] on button "Configure Widget" at bounding box center [1051, 284] width 157 height 31
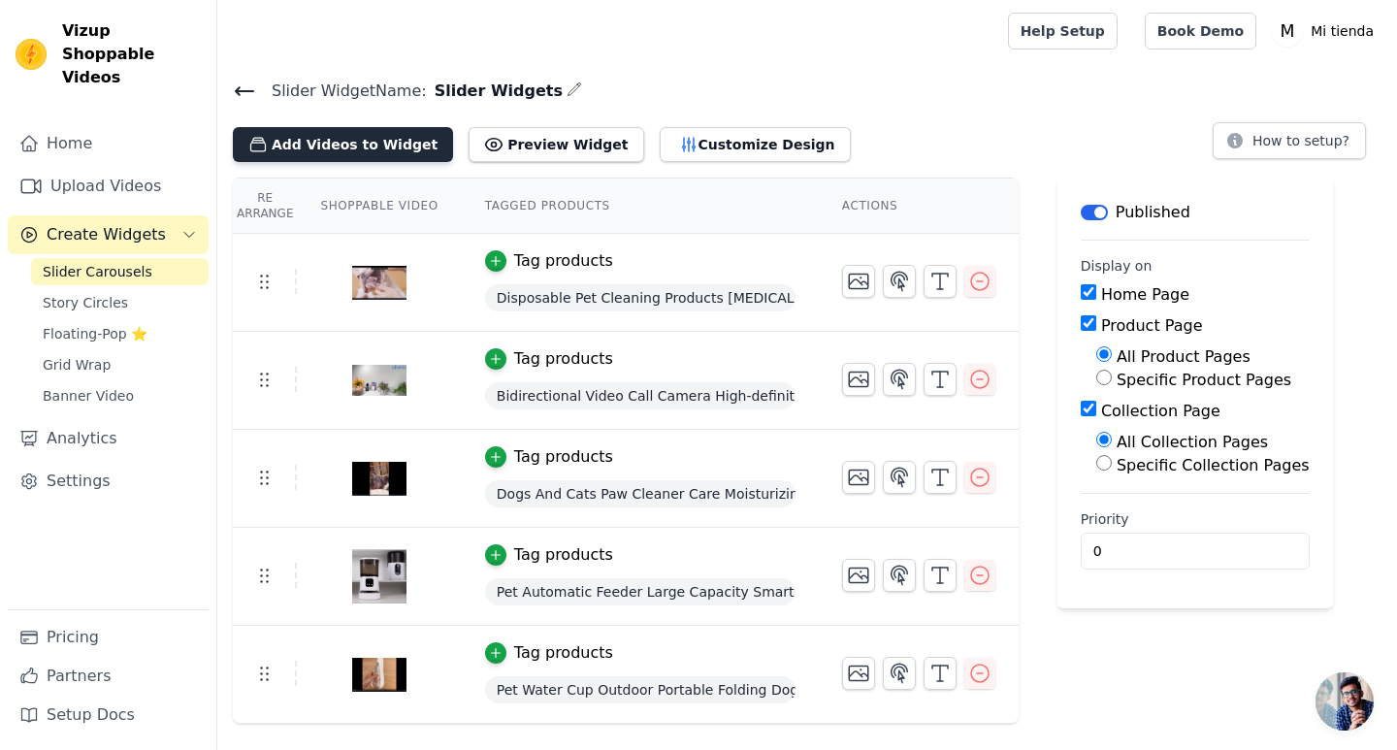
click at [330, 134] on button "Add Videos to Widget" at bounding box center [343, 144] width 220 height 35
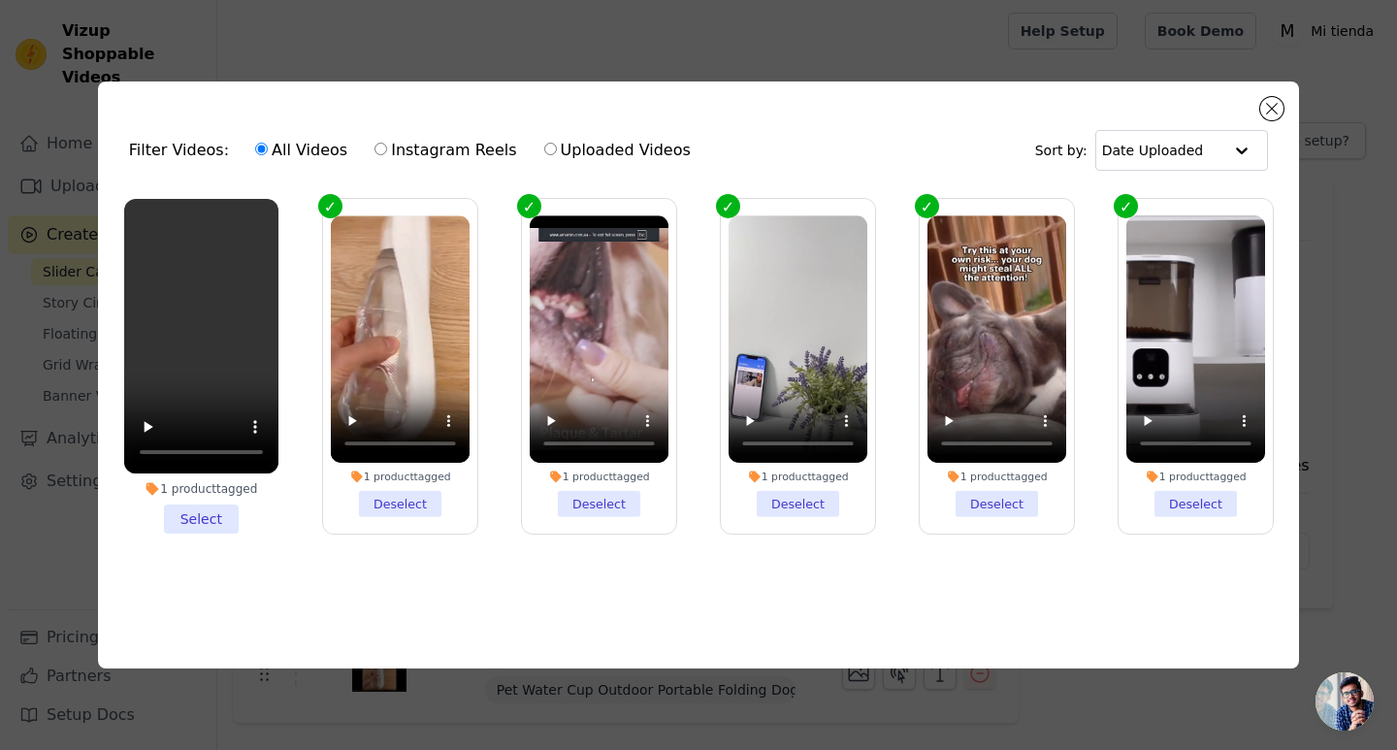
click at [225, 516] on li "1 product tagged Select" at bounding box center [201, 366] width 154 height 335
click at [0, 0] on input "1 product tagged Select" at bounding box center [0, 0] width 0 height 0
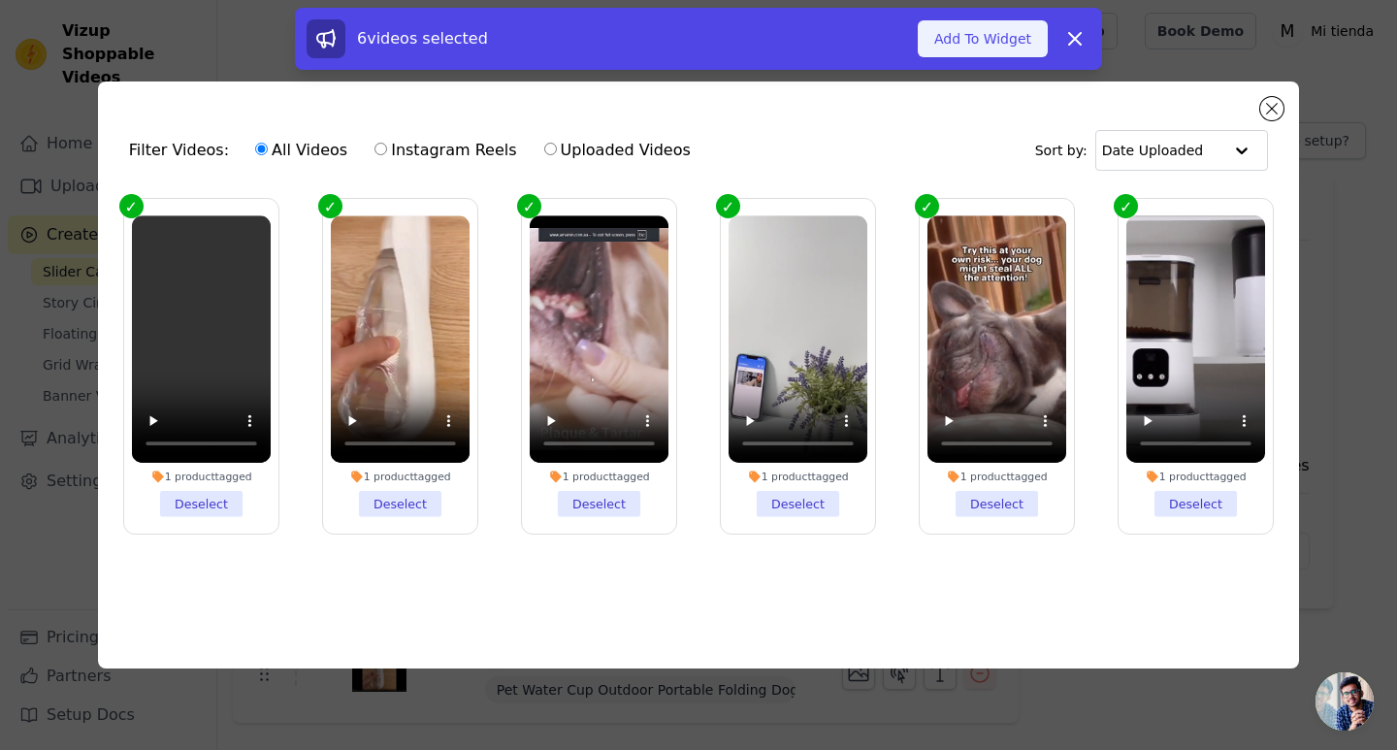
click at [1022, 51] on button "Add To Widget" at bounding box center [983, 38] width 130 height 37
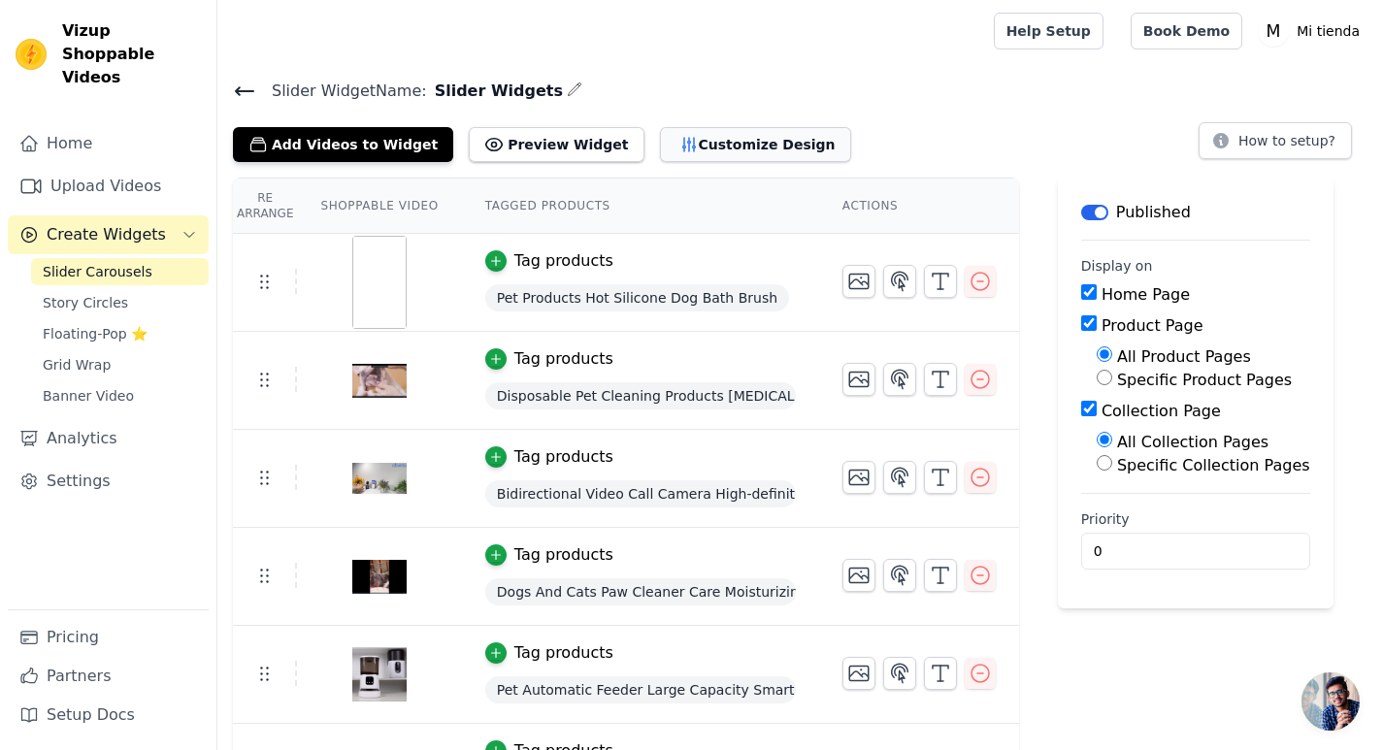
click at [686, 136] on button "Customize Design" at bounding box center [755, 144] width 191 height 35
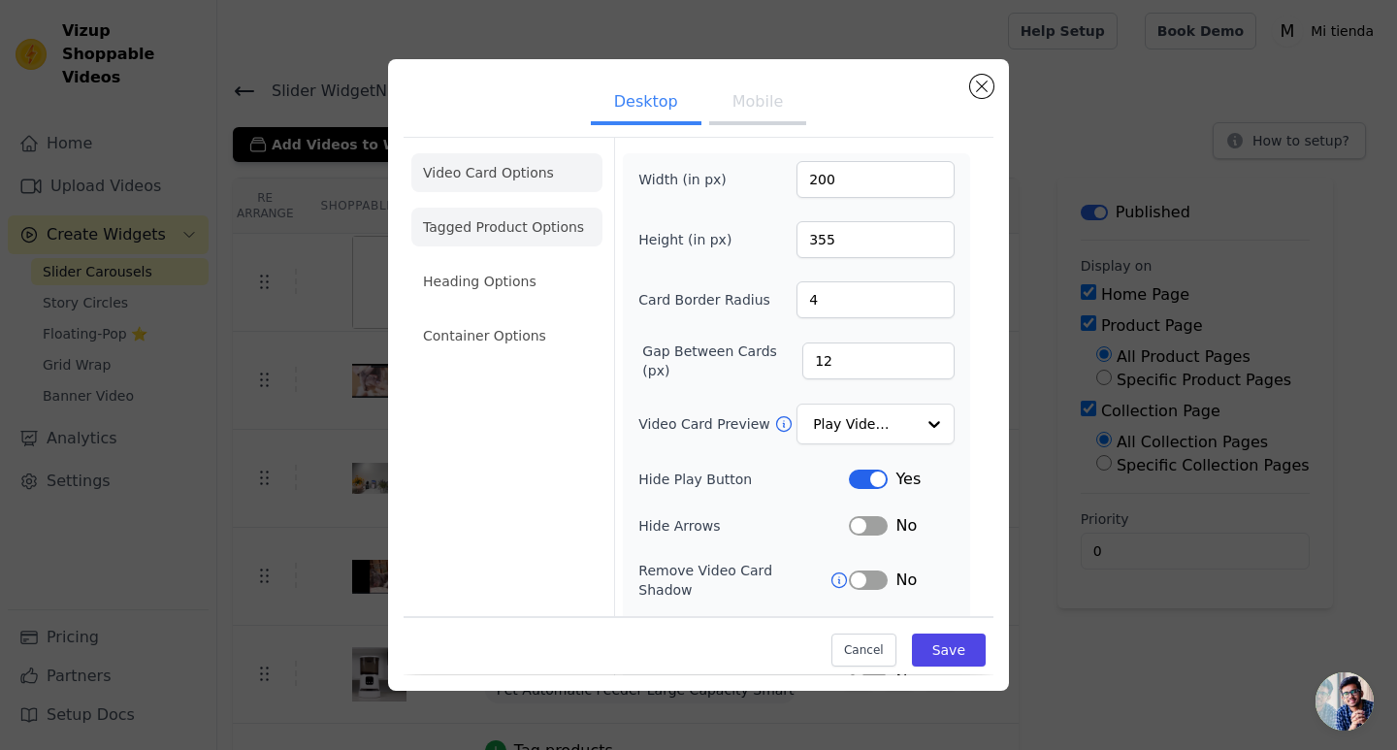
click at [500, 218] on li "Tagged Product Options" at bounding box center [506, 227] width 191 height 39
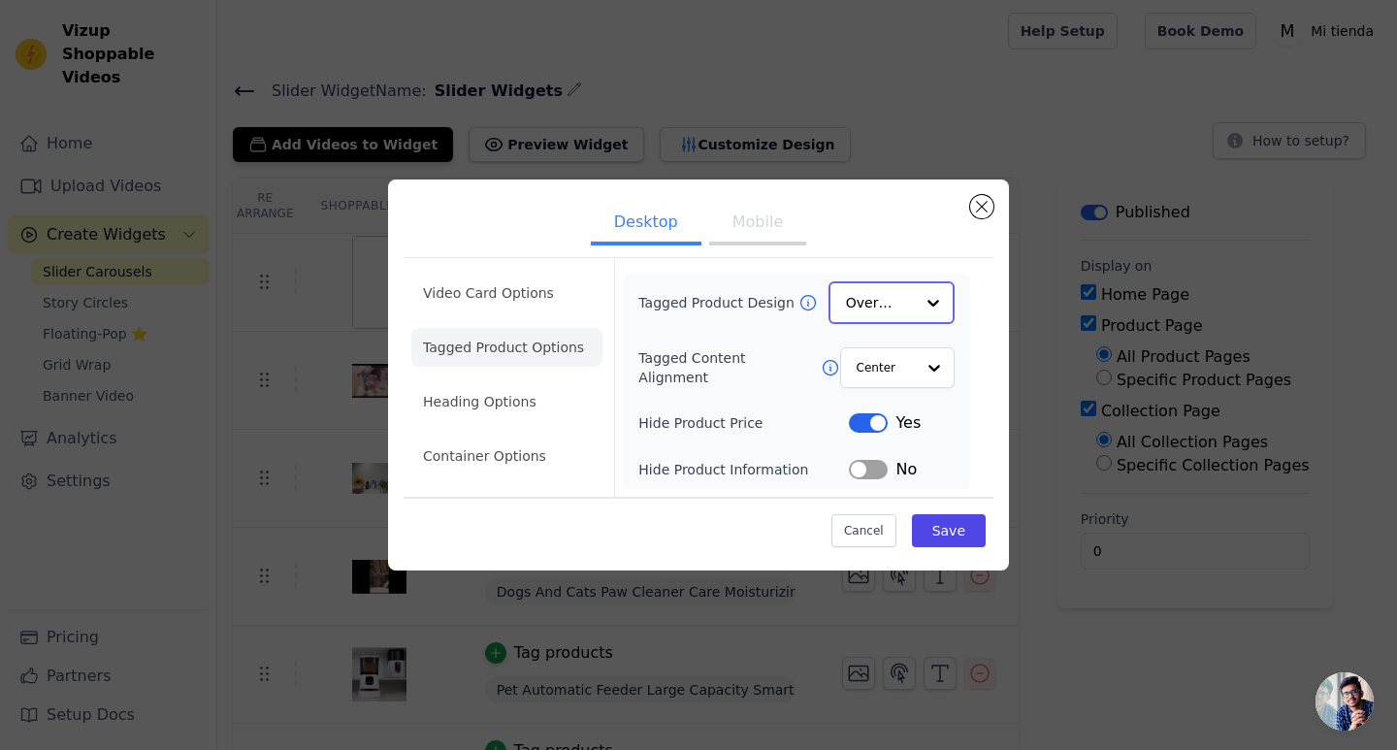
click at [886, 309] on input "Tagged Product Design" at bounding box center [880, 302] width 68 height 39
click at [898, 375] on input "Tagged Content Alignment" at bounding box center [885, 366] width 58 height 39
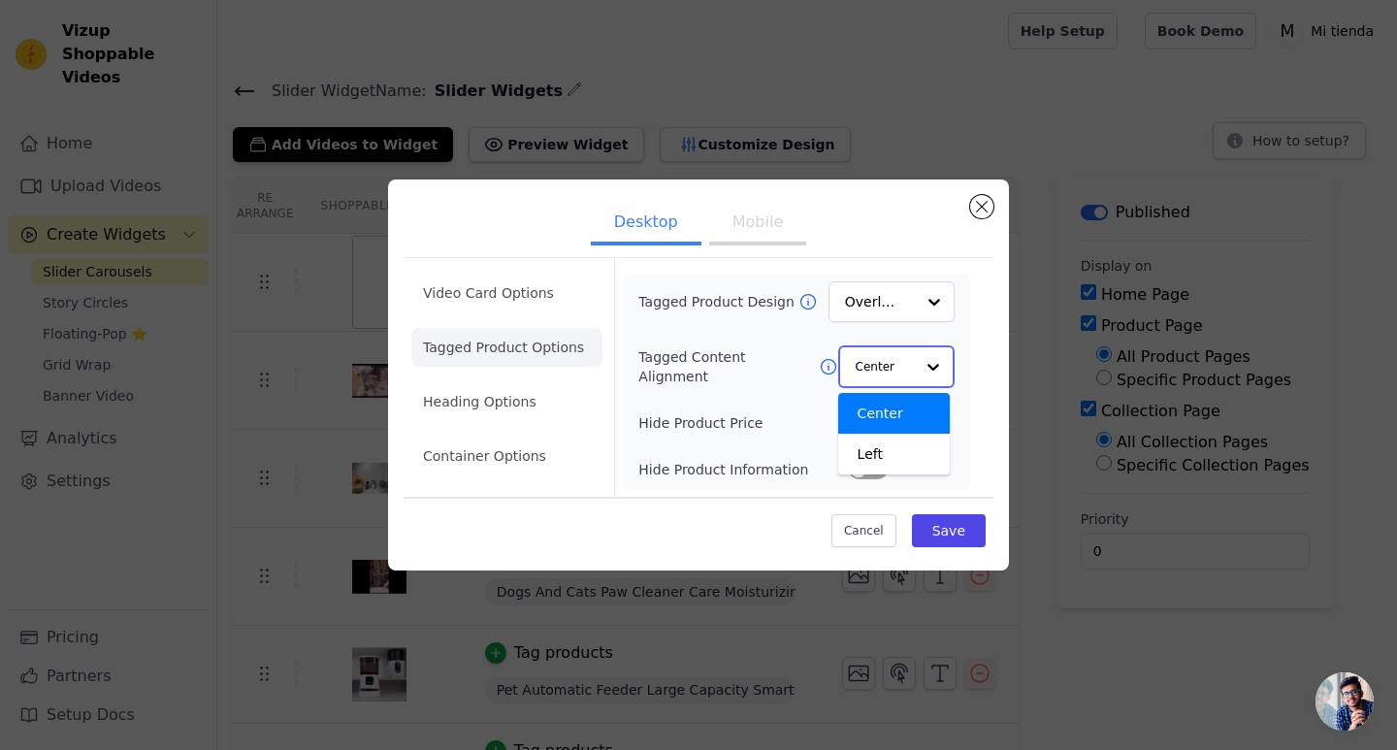
click at [898, 375] on input "Tagged Content Alignment" at bounding box center [885, 366] width 58 height 39
click at [898, 373] on input "Tagged Content Alignment" at bounding box center [885, 366] width 58 height 39
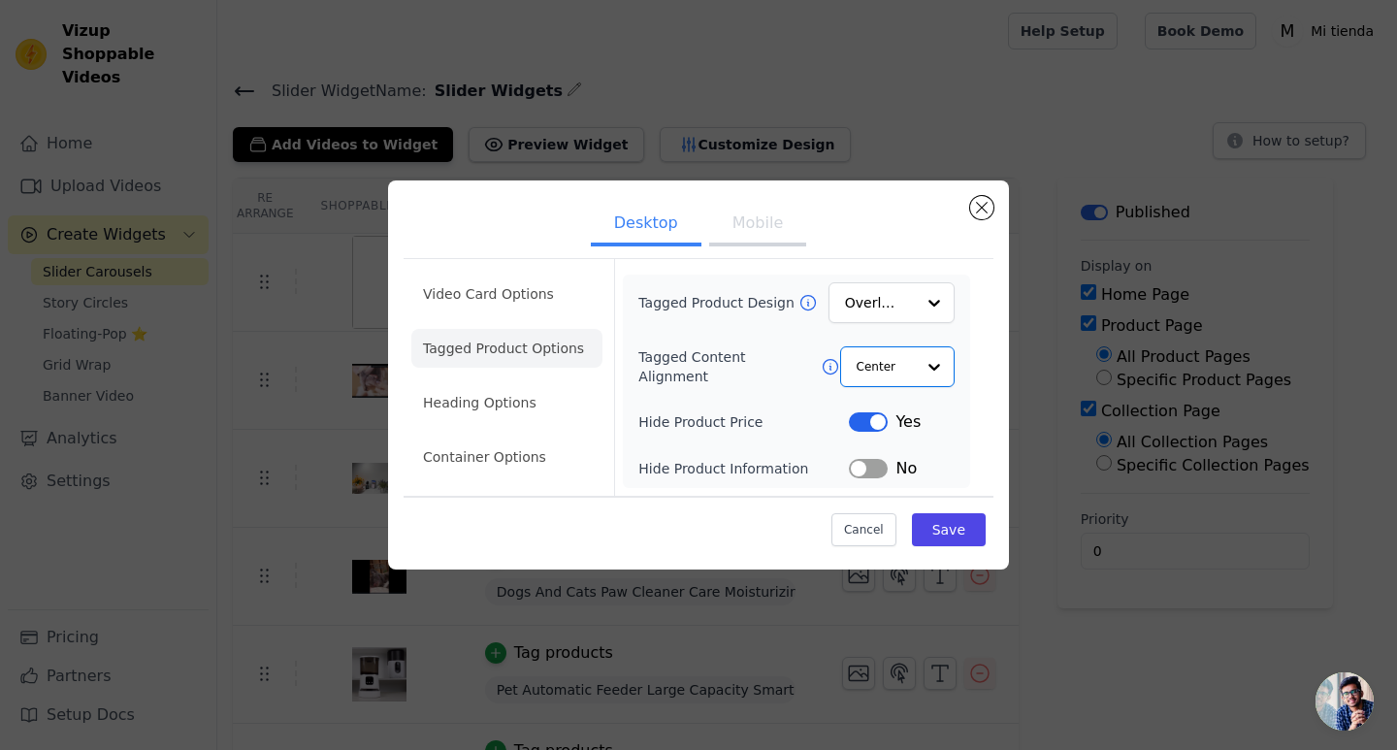
click at [760, 233] on button "Mobile" at bounding box center [757, 225] width 97 height 43
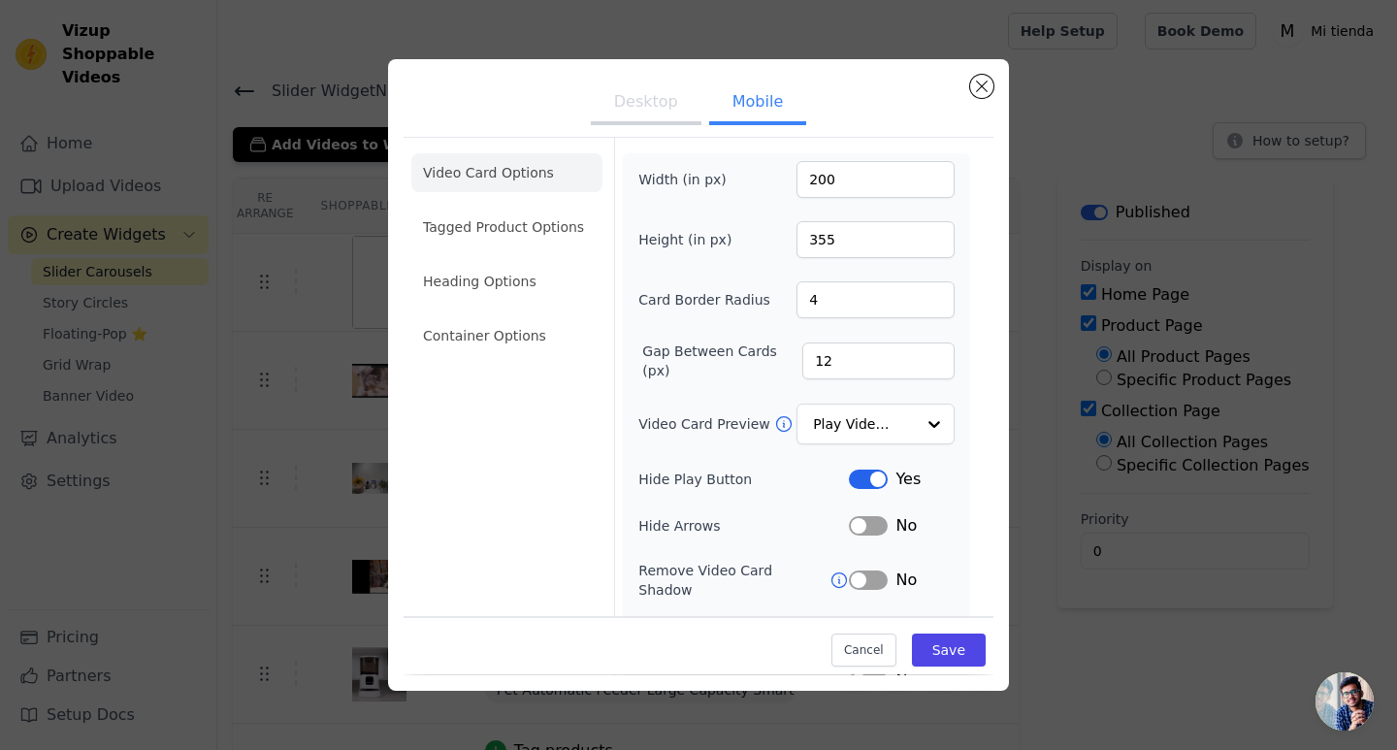
click at [645, 98] on button "Desktop" at bounding box center [646, 103] width 111 height 43
click at [517, 232] on li "Tagged Product Options" at bounding box center [506, 227] width 191 height 39
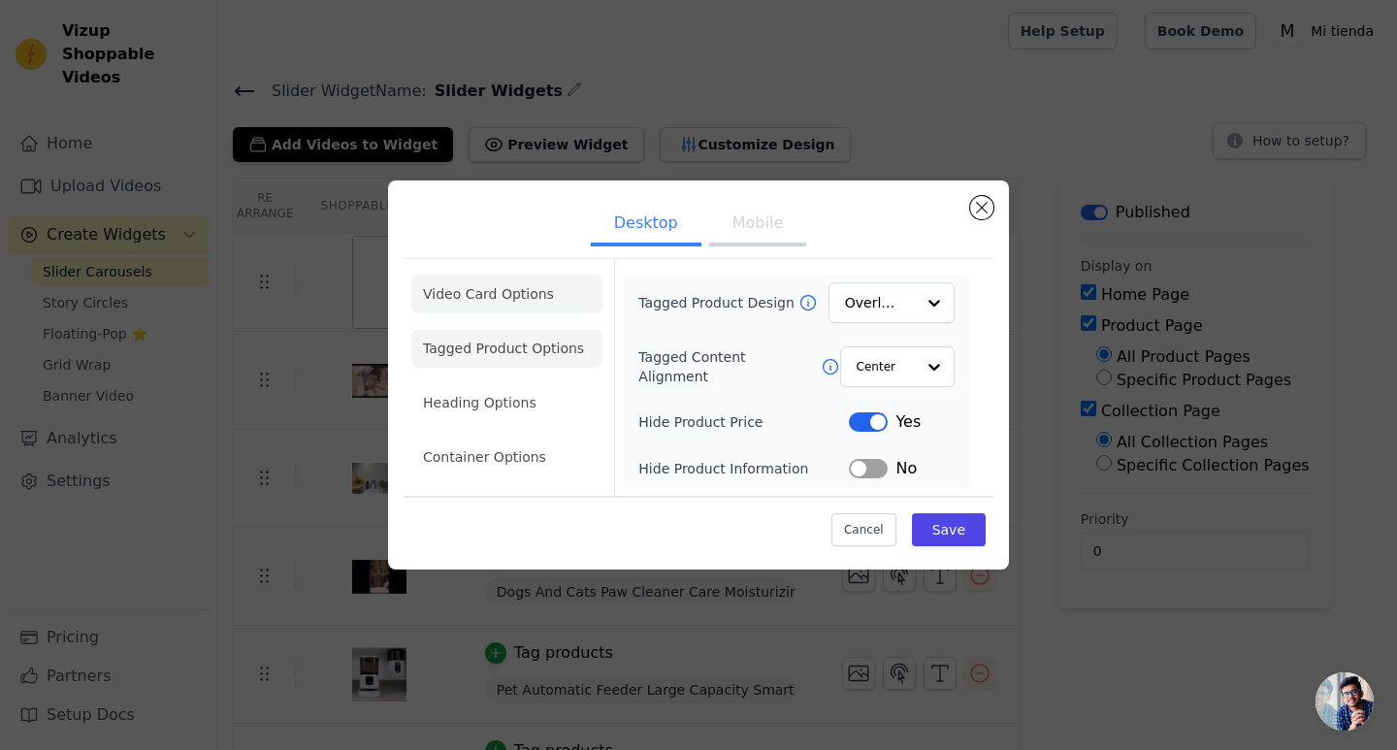
click at [503, 304] on li "Video Card Options" at bounding box center [506, 294] width 191 height 39
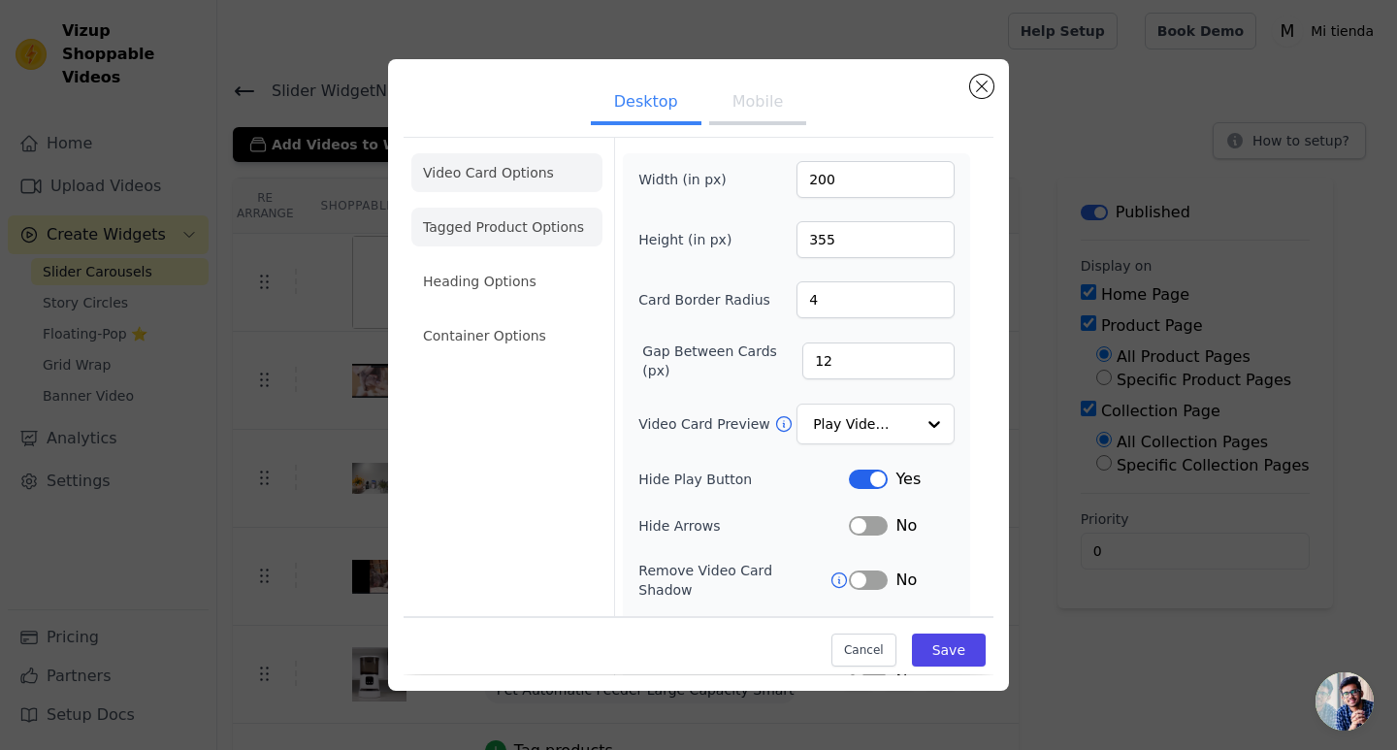
click at [499, 225] on li "Tagged Product Options" at bounding box center [506, 227] width 191 height 39
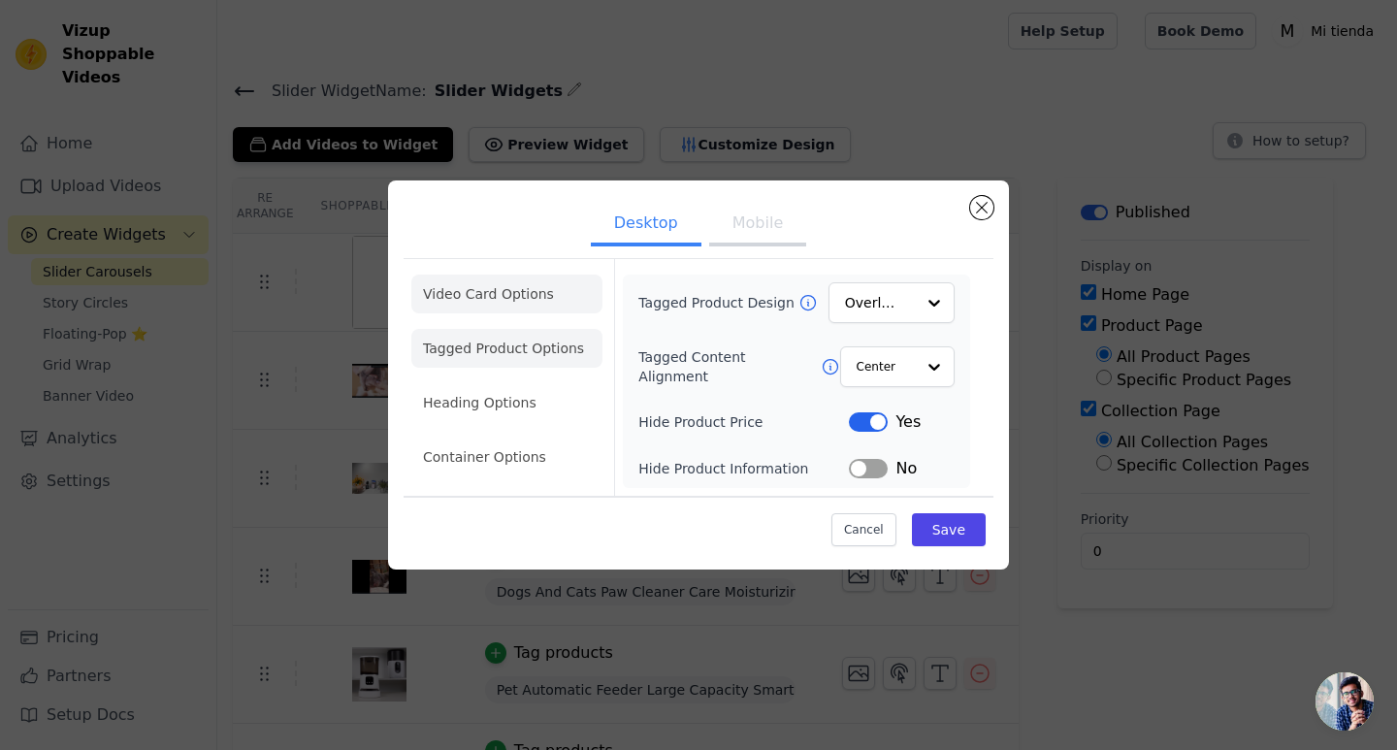
click at [495, 311] on li "Video Card Options" at bounding box center [506, 294] width 191 height 39
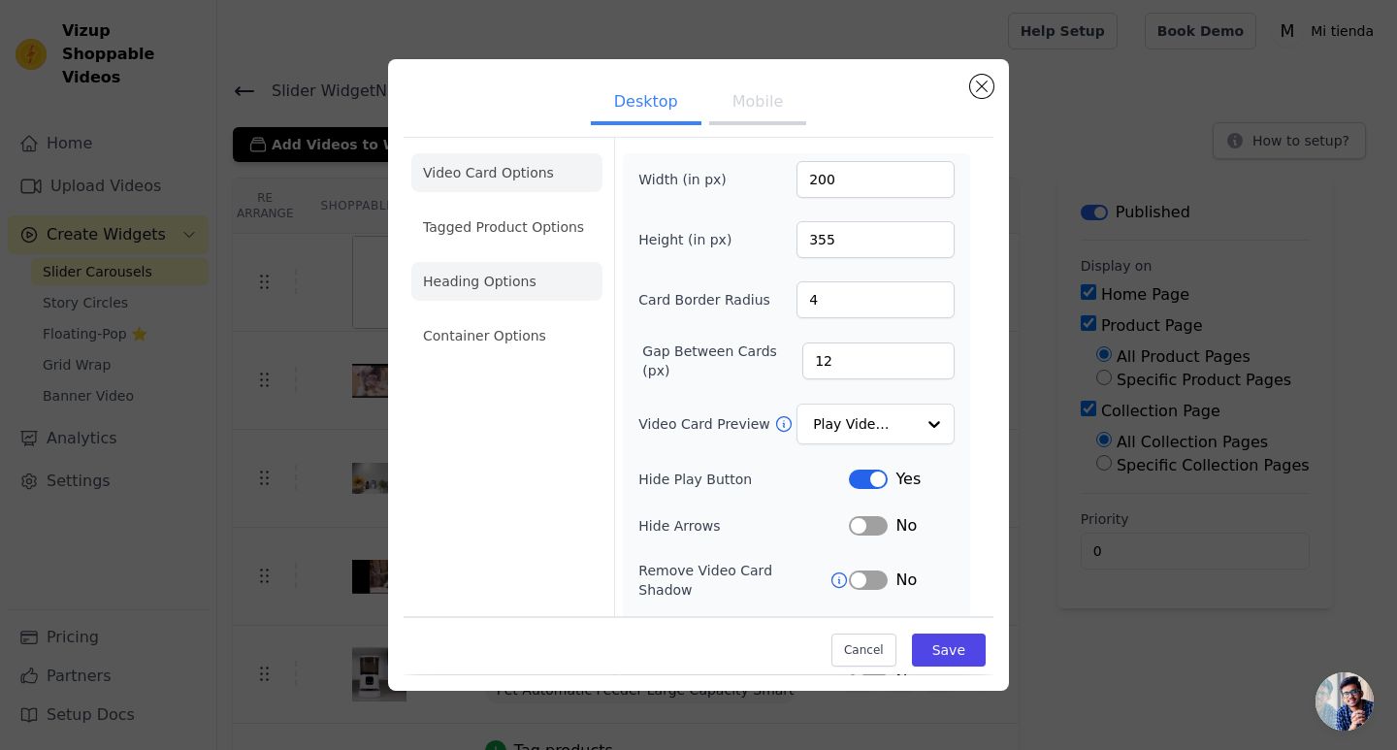
click at [493, 300] on li "Heading Options" at bounding box center [506, 281] width 191 height 39
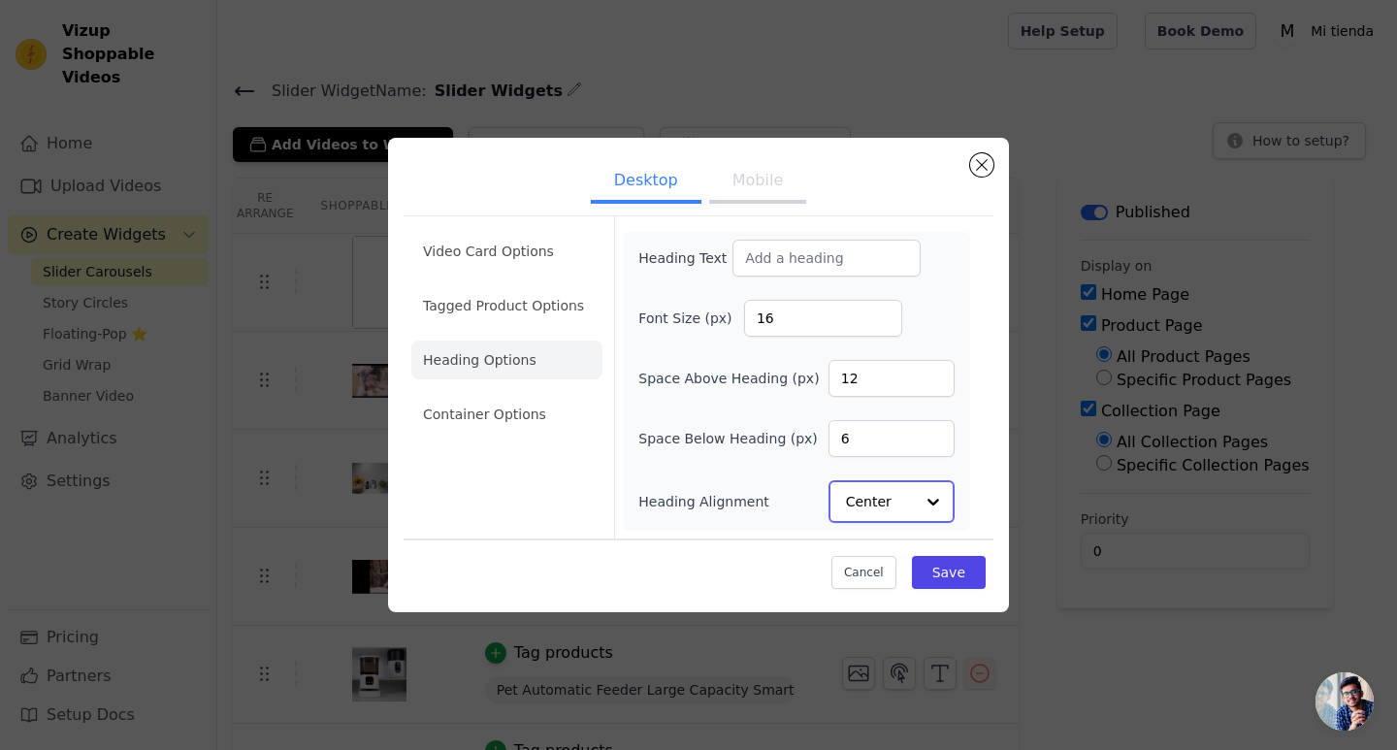
click at [863, 514] on input "Heading Alignment" at bounding box center [880, 501] width 68 height 39
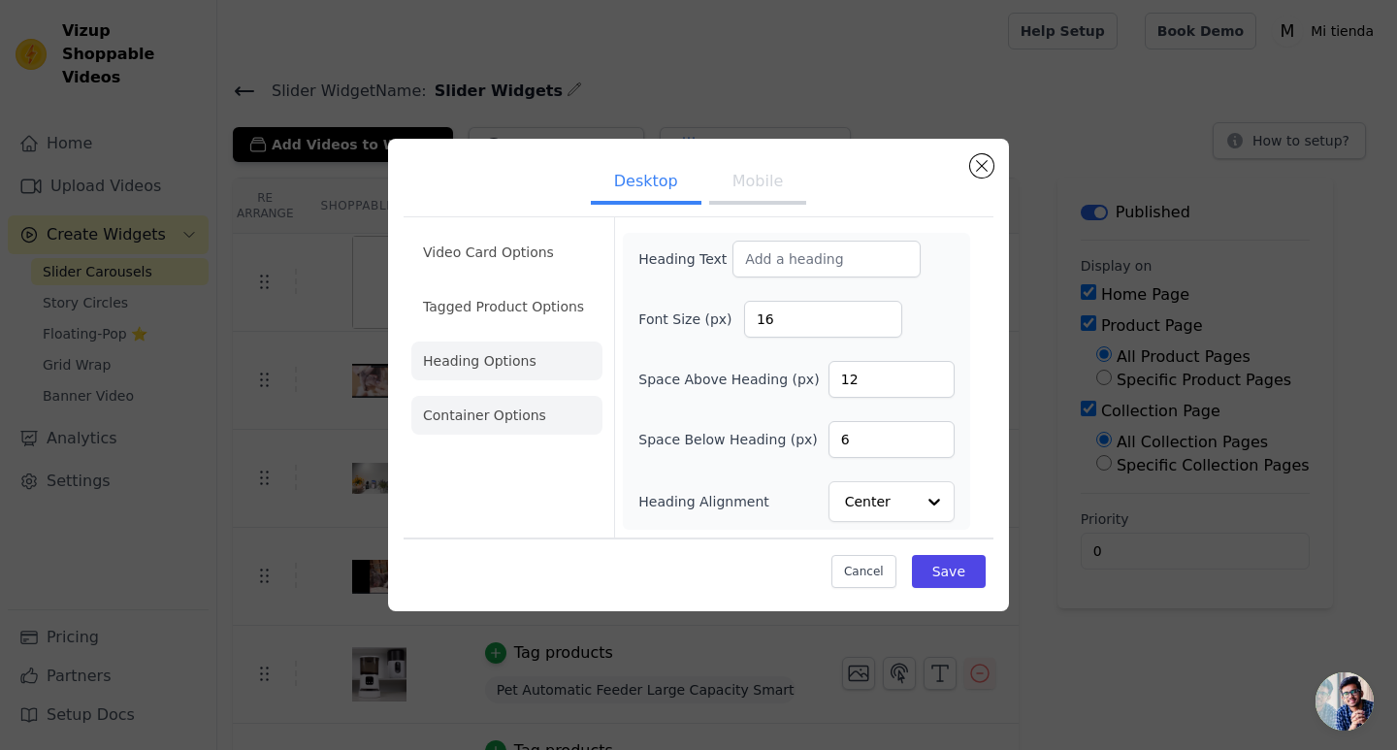
click at [507, 420] on li "Container Options" at bounding box center [506, 415] width 191 height 39
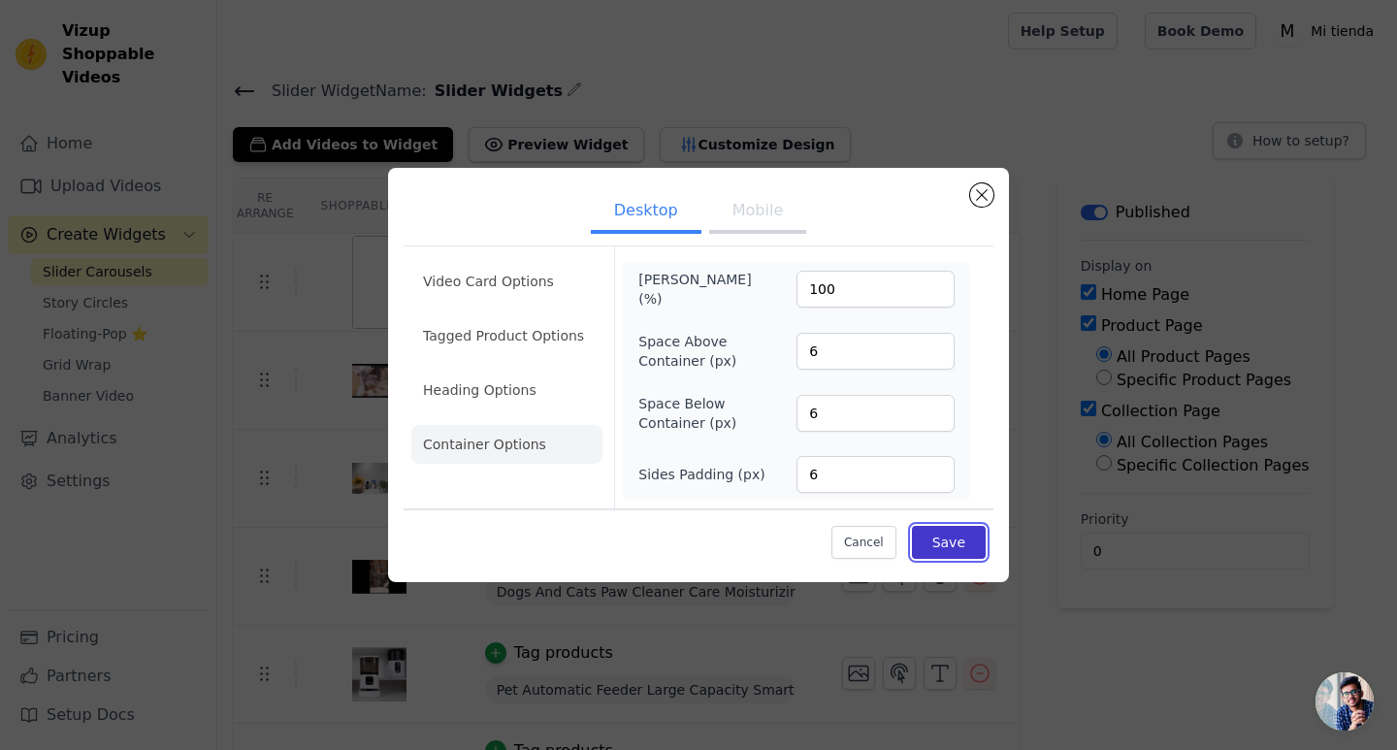
click at [941, 553] on button "Save" at bounding box center [949, 542] width 74 height 33
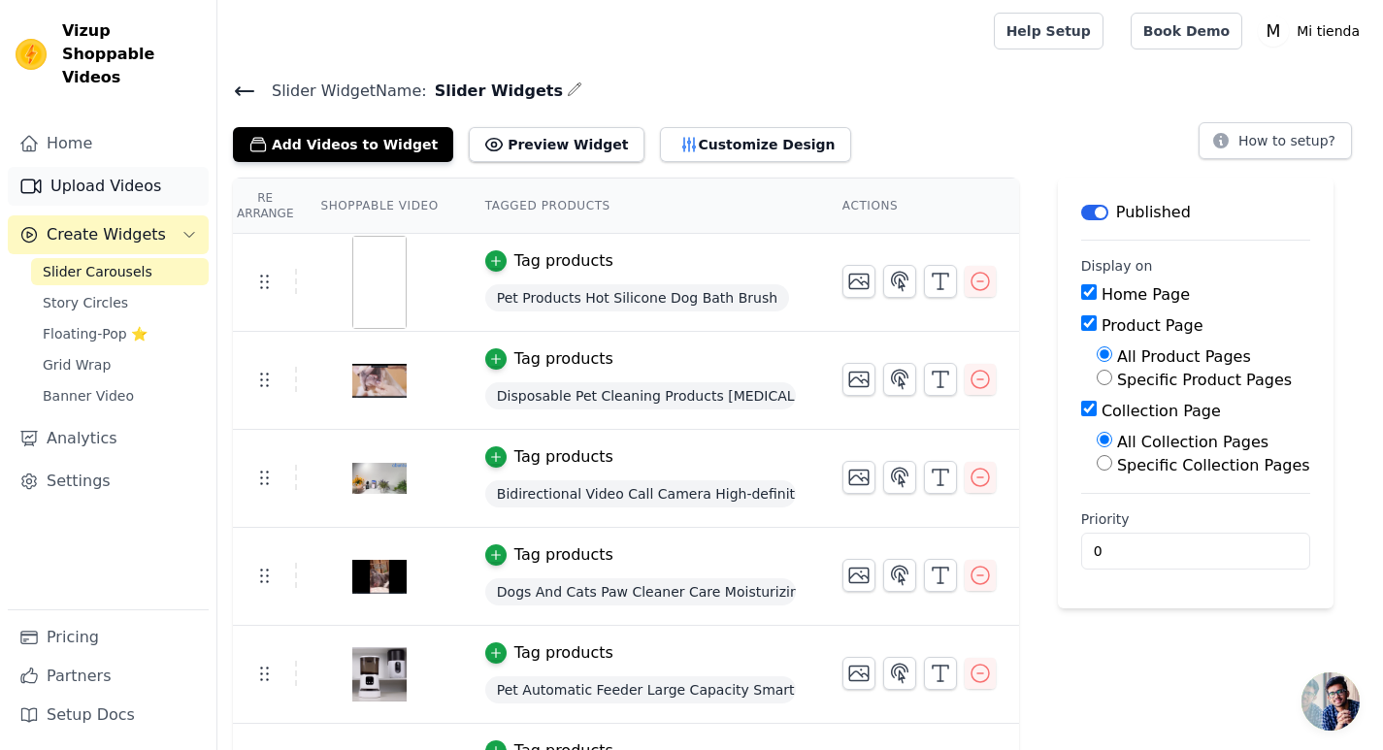
click at [101, 174] on link "Upload Videos" at bounding box center [108, 186] width 201 height 39
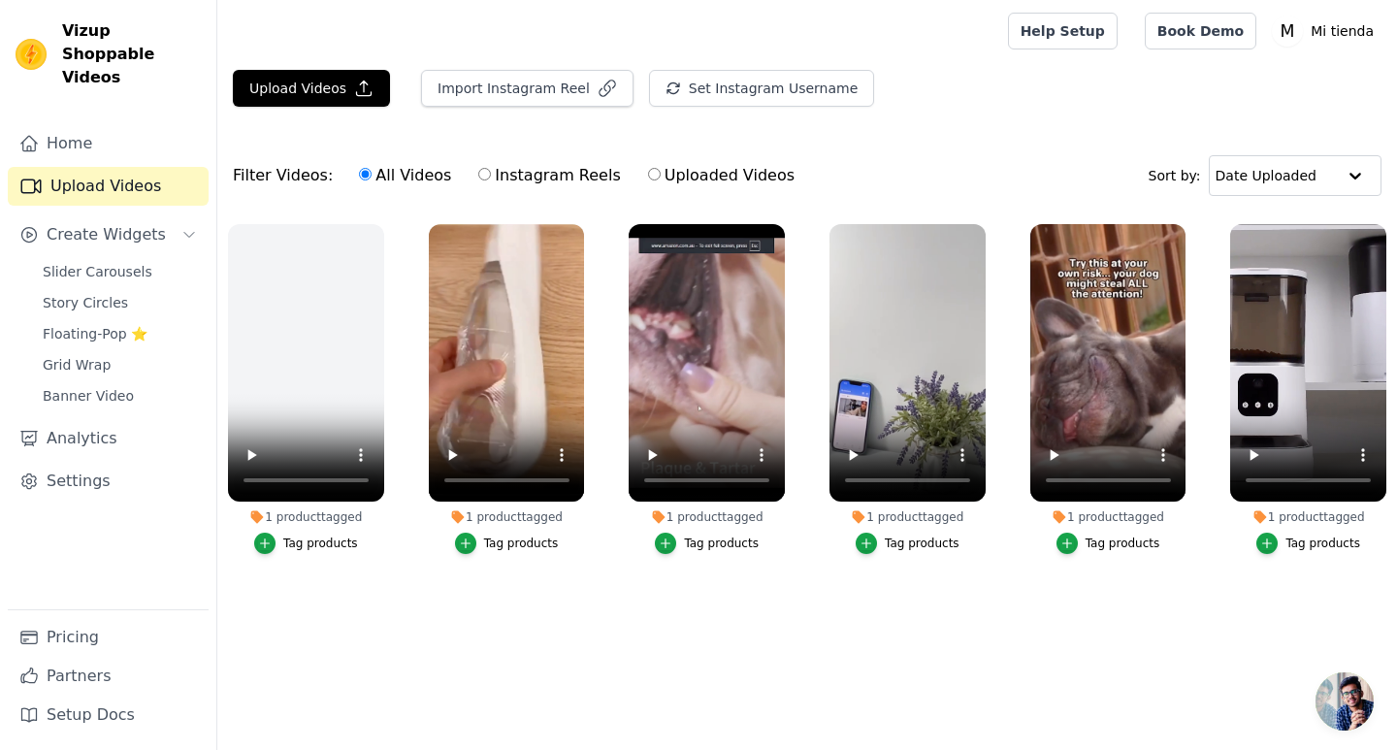
click at [406, 628] on ul "1 product tagged Tag products 1 product tagged Tag products 1 product tagged Ta…" at bounding box center [807, 423] width 1180 height 421
click at [564, 606] on ul "1 product tagged Tag products 1 product tagged Tag products 1 product tagged Ta…" at bounding box center [807, 423] width 1180 height 421
click at [377, 228] on icon "button" at bounding box center [380, 228] width 15 height 15
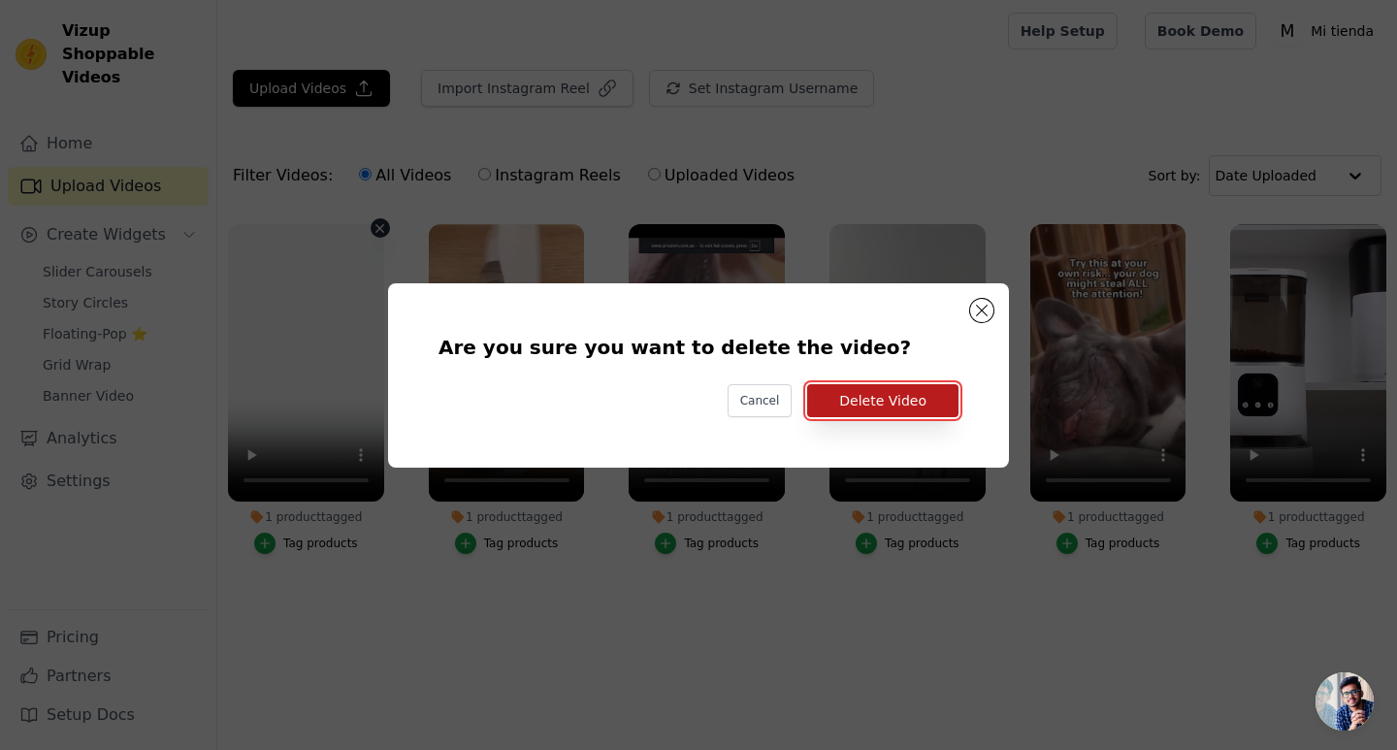
click at [900, 407] on button "Delete Video" at bounding box center [882, 400] width 151 height 33
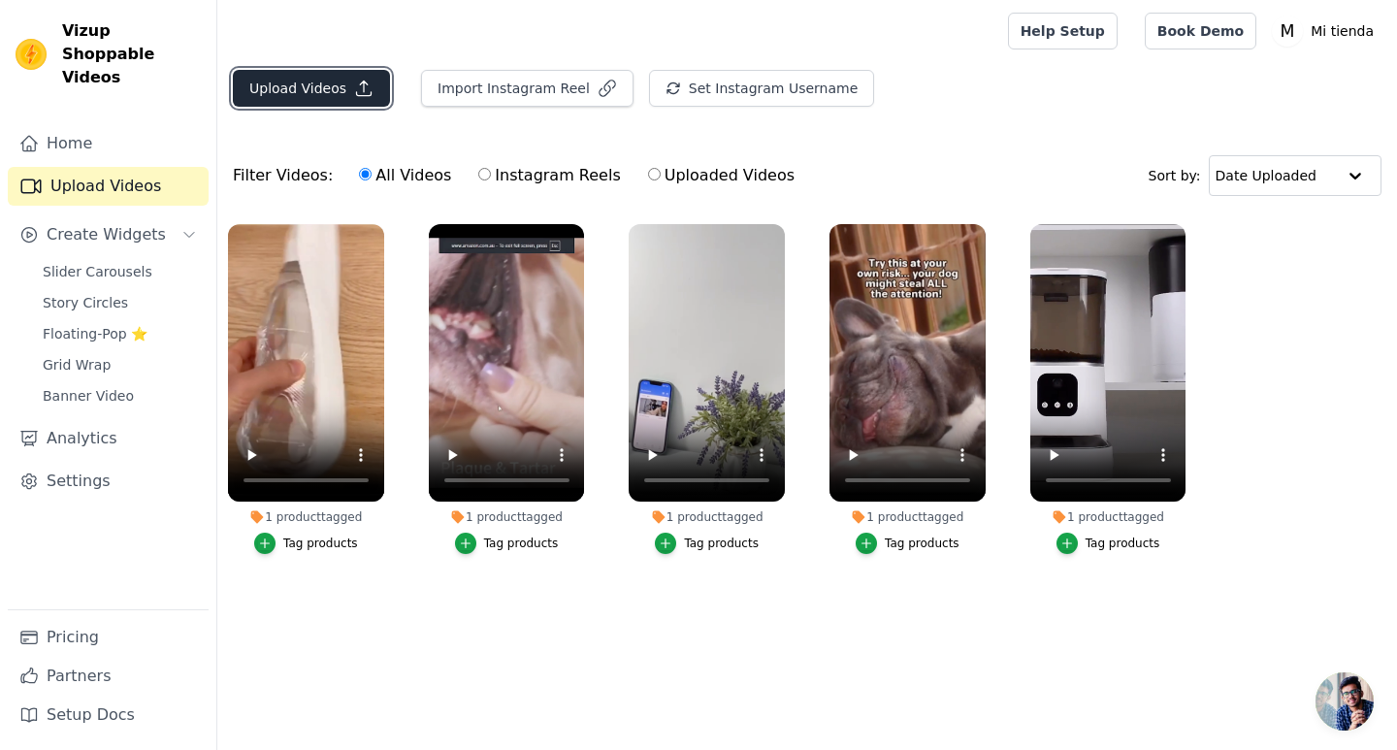
click at [297, 105] on button "Upload Videos" at bounding box center [311, 88] width 157 height 37
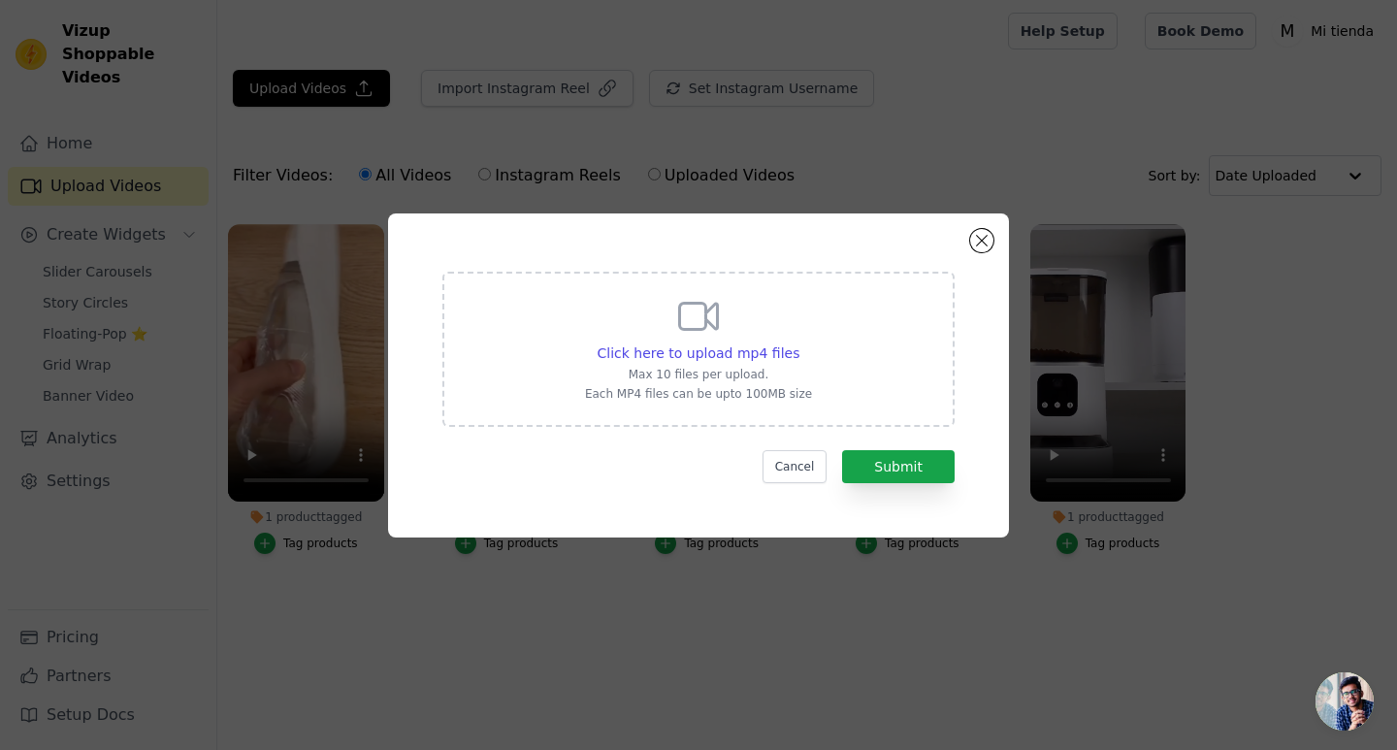
click at [740, 341] on div "Click here to upload mp4 files Max 10 files per upload. Each MP4 files can be u…" at bounding box center [698, 347] width 227 height 109
click at [799, 343] on input "Click here to upload mp4 files Max 10 files per upload. Each MP4 files can be u…" at bounding box center [799, 343] width 1 height 1
type input "C:\fakepath\2025-09-05 22-13-14 (online-video-cutter.com).mp4"
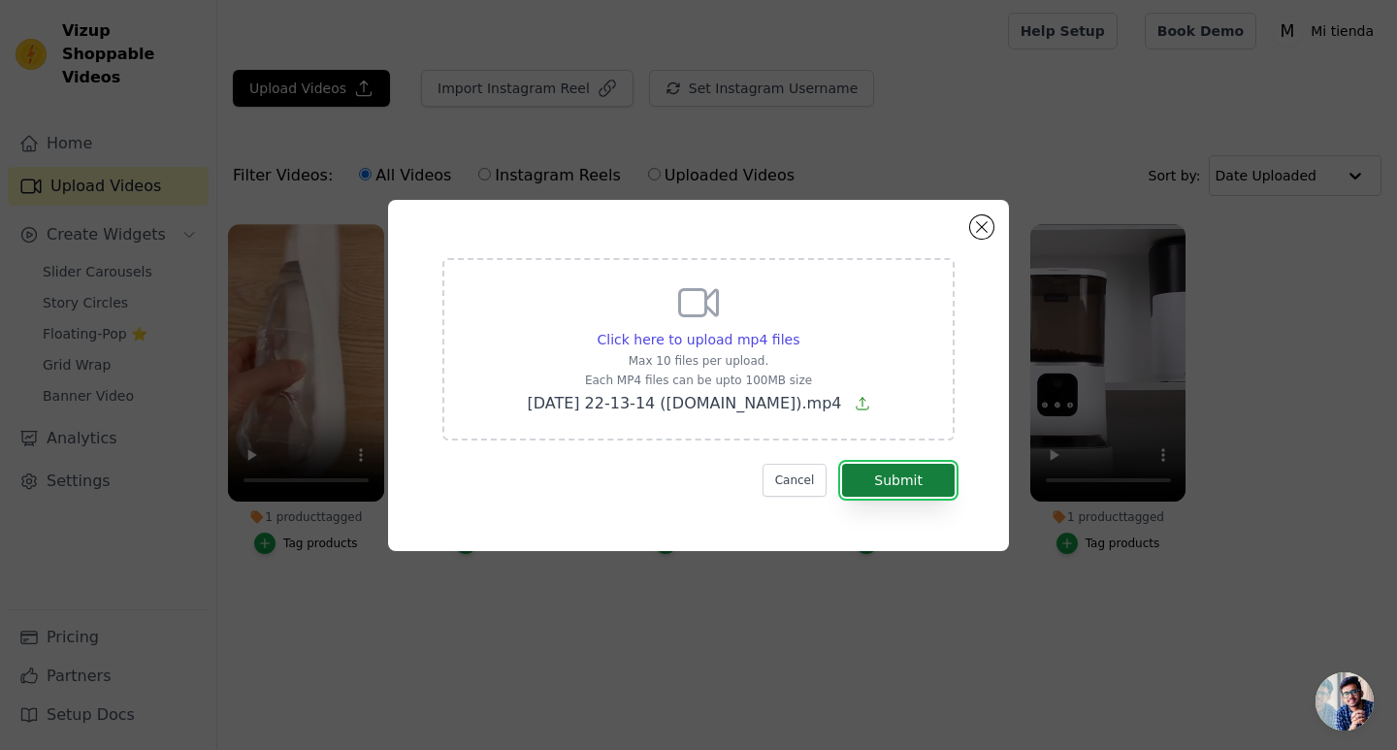
click at [928, 488] on button "Submit" at bounding box center [898, 480] width 113 height 33
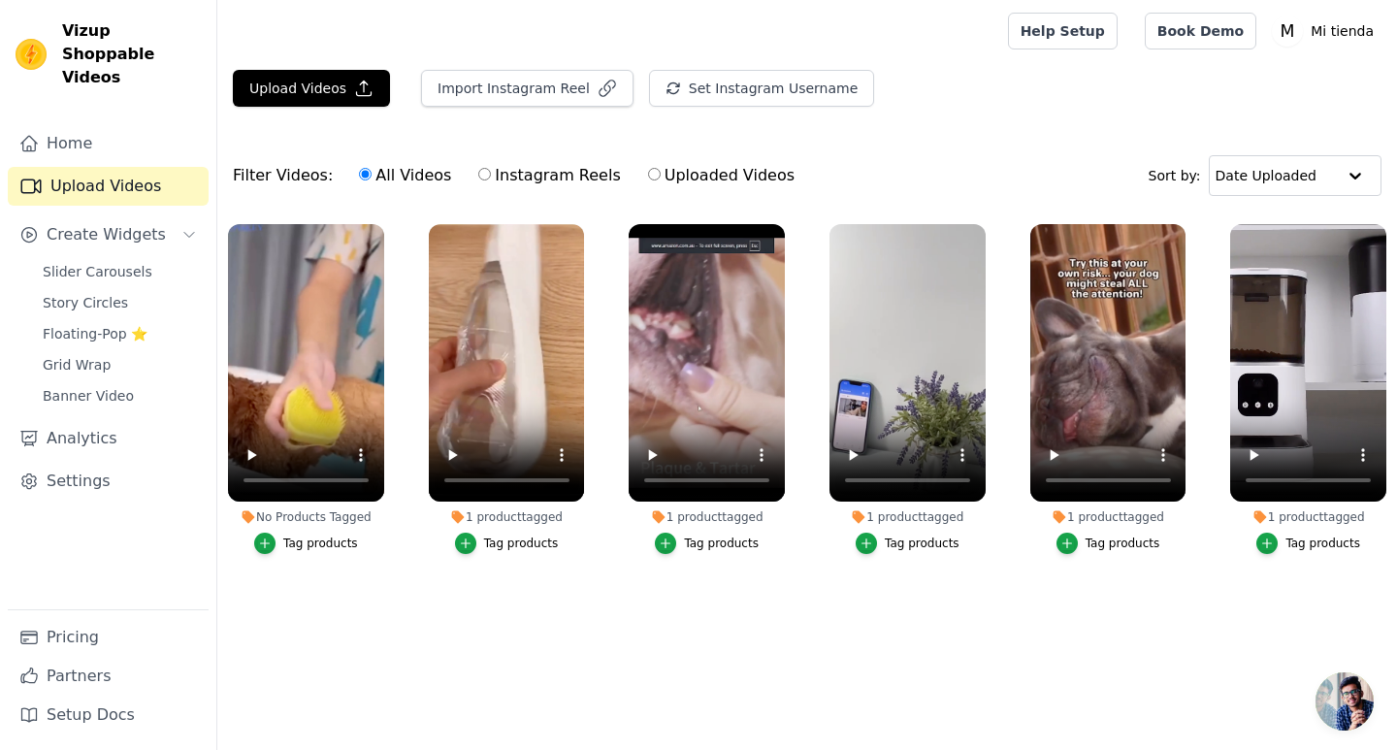
click at [311, 544] on div "Tag products" at bounding box center [320, 544] width 75 height 16
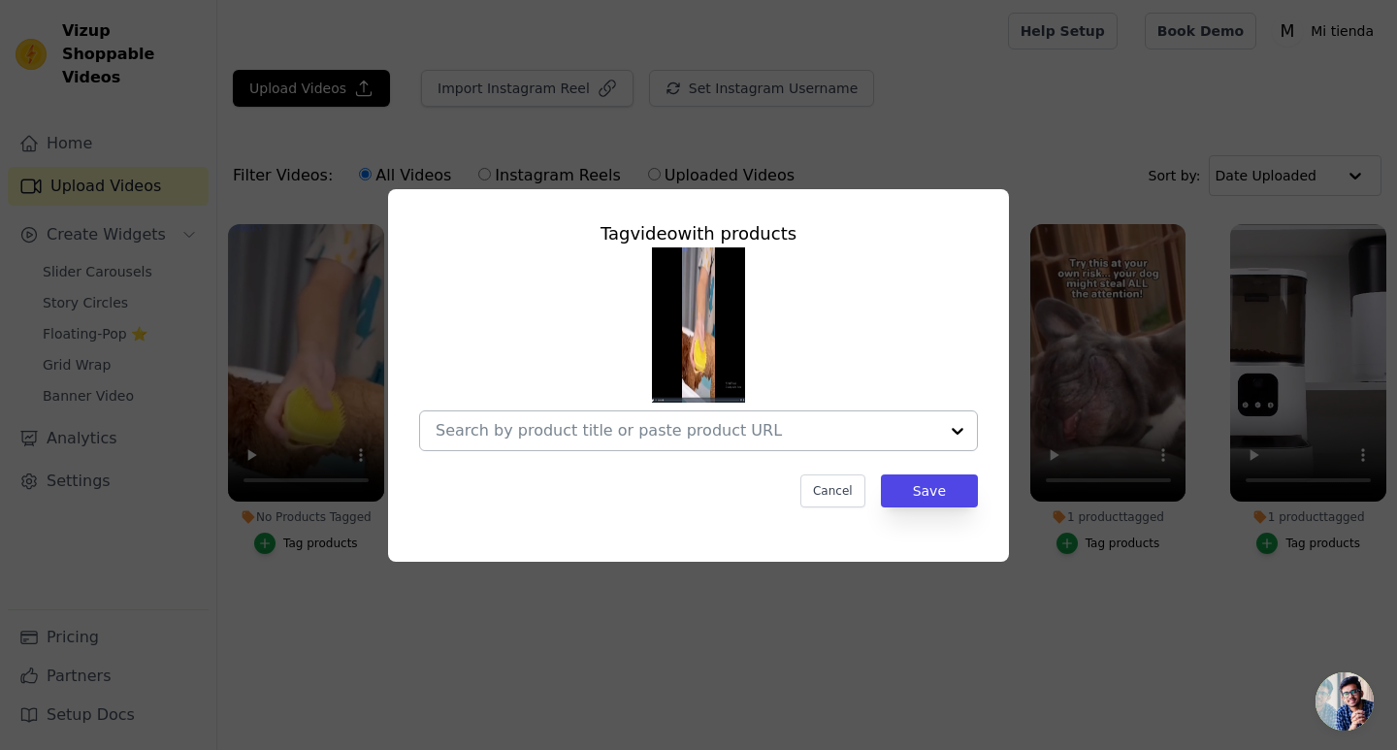
click at [819, 428] on input "No Products Tagged Tag video with products Cancel Save Tag products" at bounding box center [687, 430] width 503 height 18
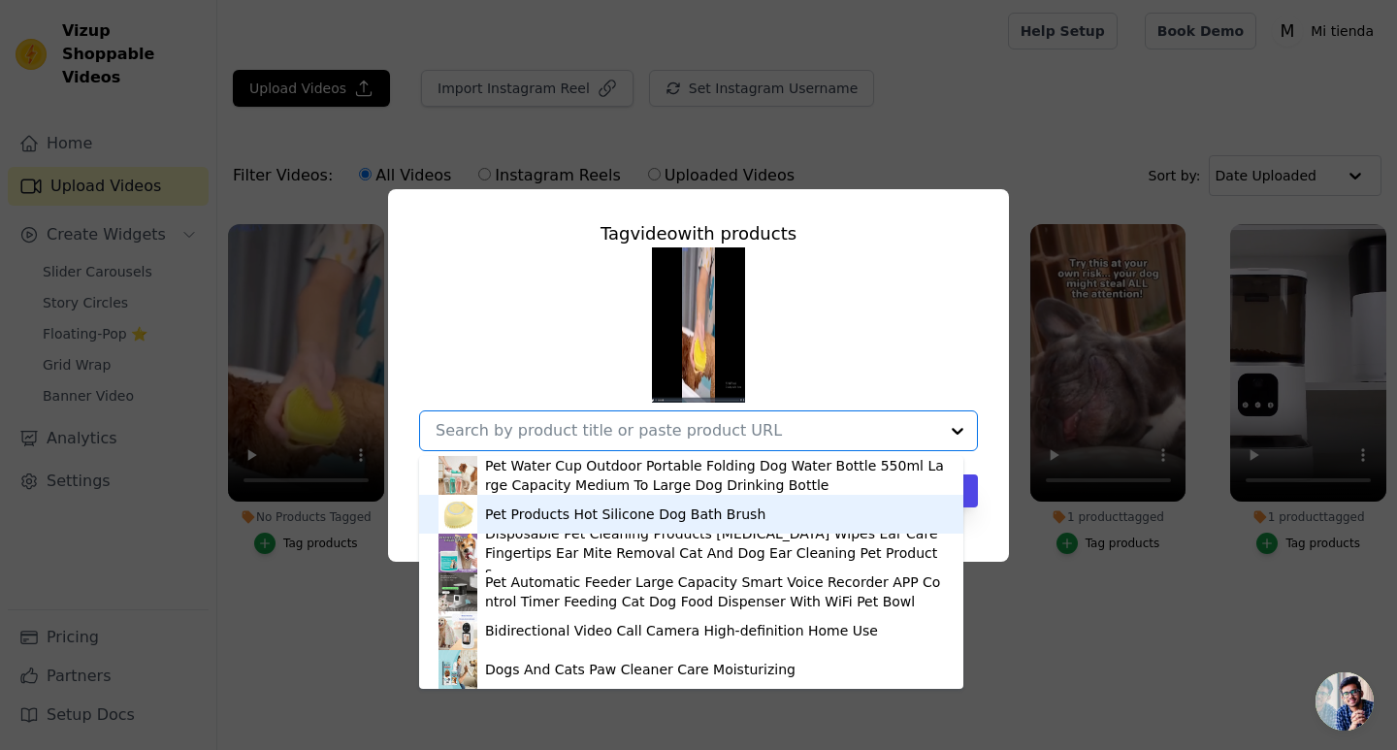
click at [684, 512] on div "Pet Products Hot Silicone Dog Bath Brush" at bounding box center [625, 514] width 280 height 19
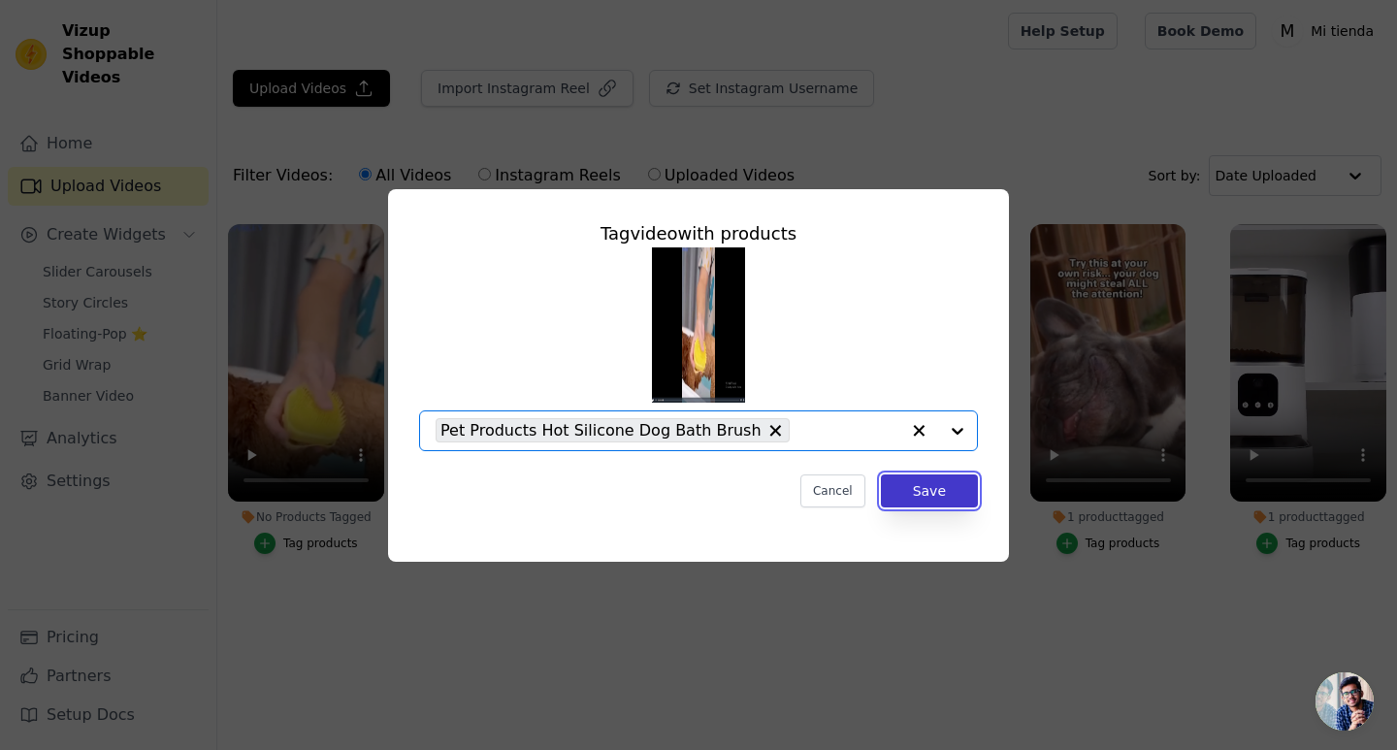
click at [940, 504] on button "Save" at bounding box center [929, 491] width 97 height 33
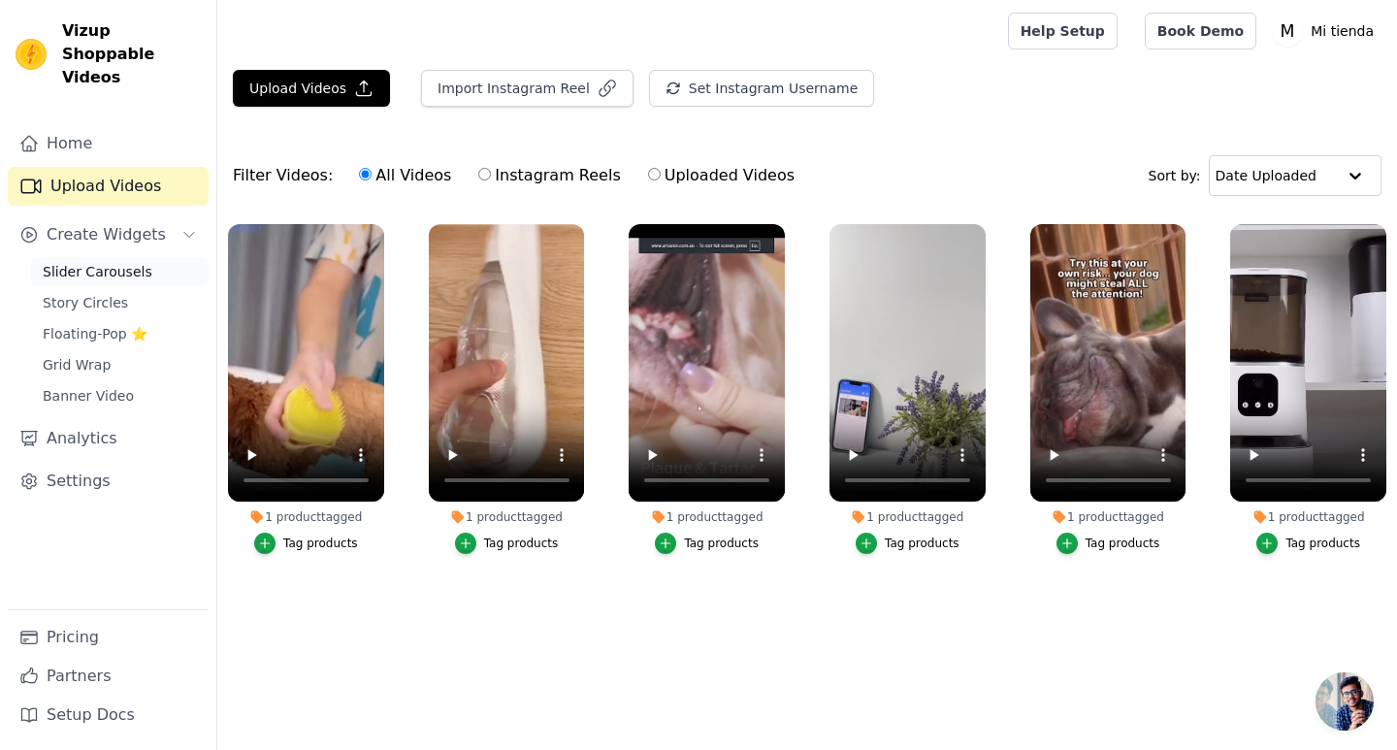
click at [84, 262] on span "Slider Carousels" at bounding box center [98, 271] width 110 height 19
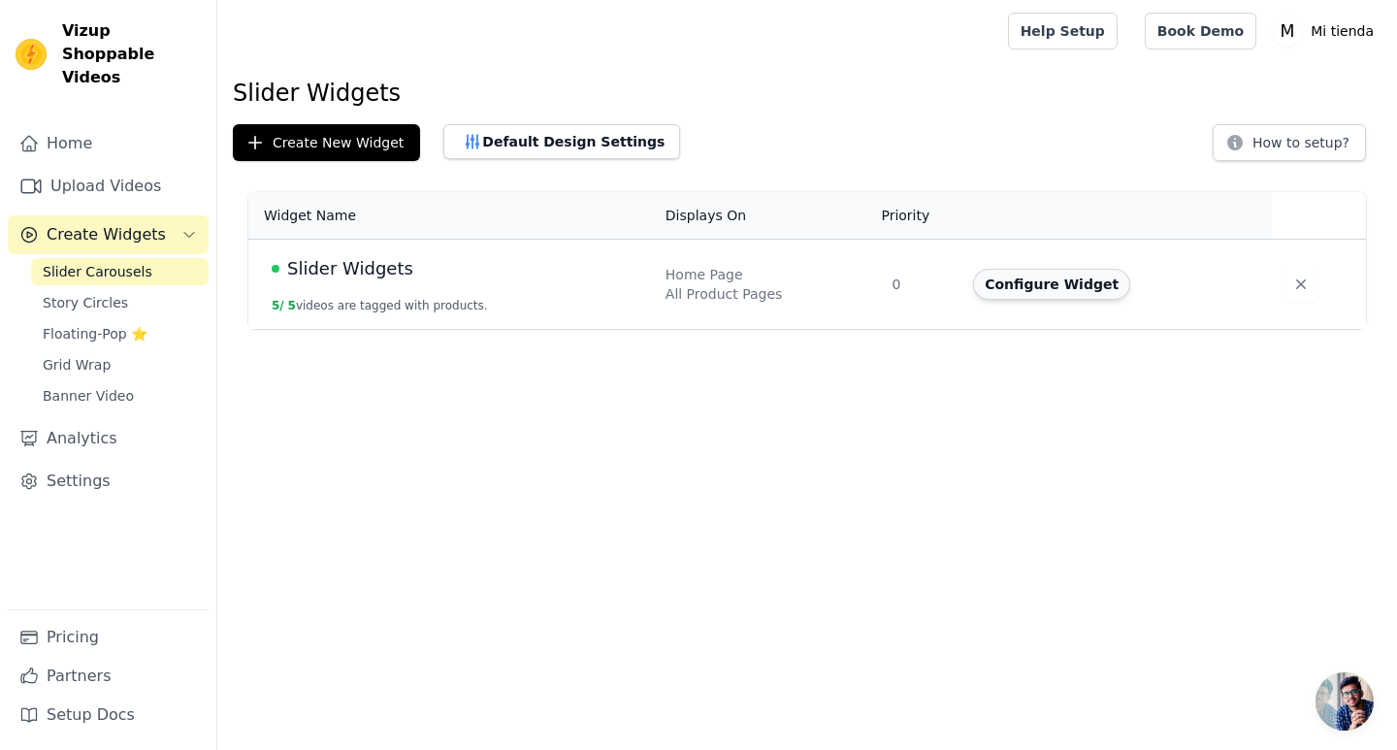
click at [1056, 290] on button "Configure Widget" at bounding box center [1051, 284] width 157 height 31
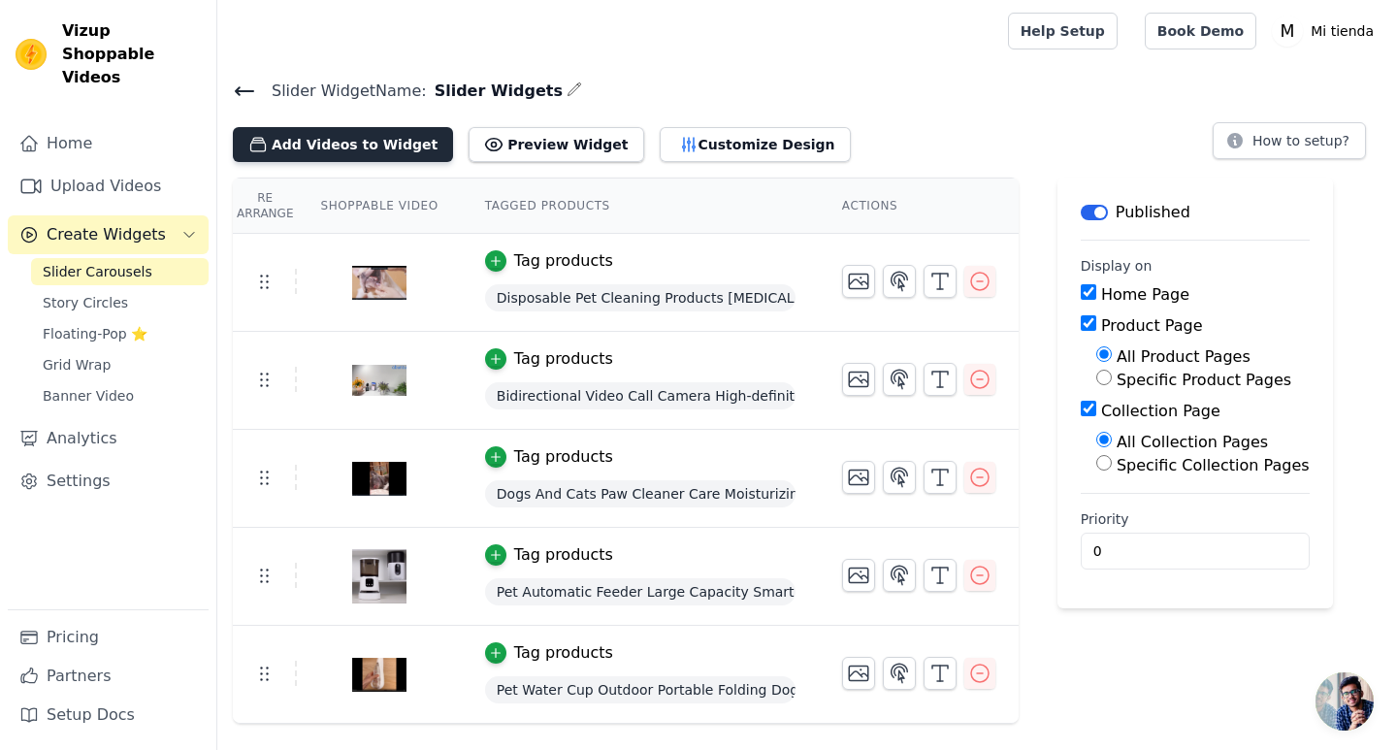
click at [355, 147] on button "Add Videos to Widget" at bounding box center [343, 144] width 220 height 35
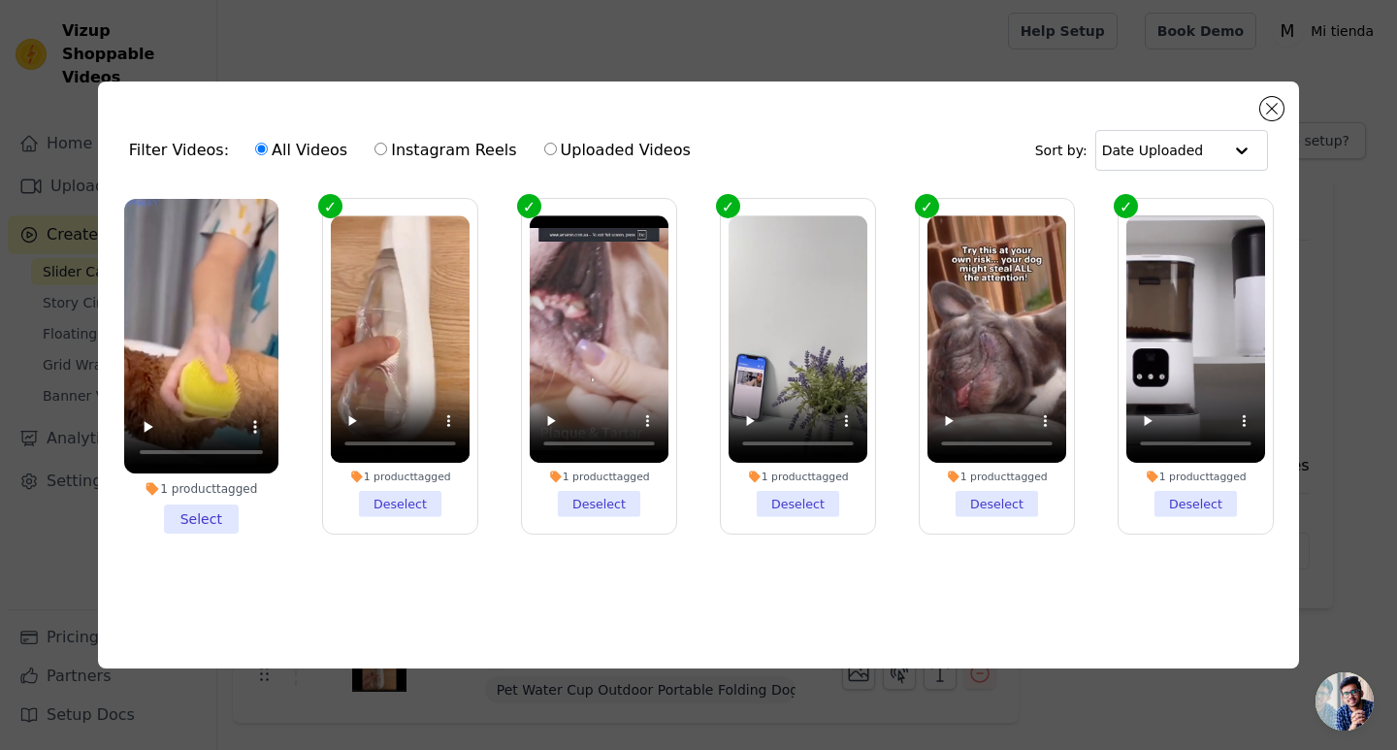
click at [214, 513] on li "1 product tagged Select" at bounding box center [201, 366] width 154 height 335
click at [0, 0] on input "1 product tagged Select" at bounding box center [0, 0] width 0 height 0
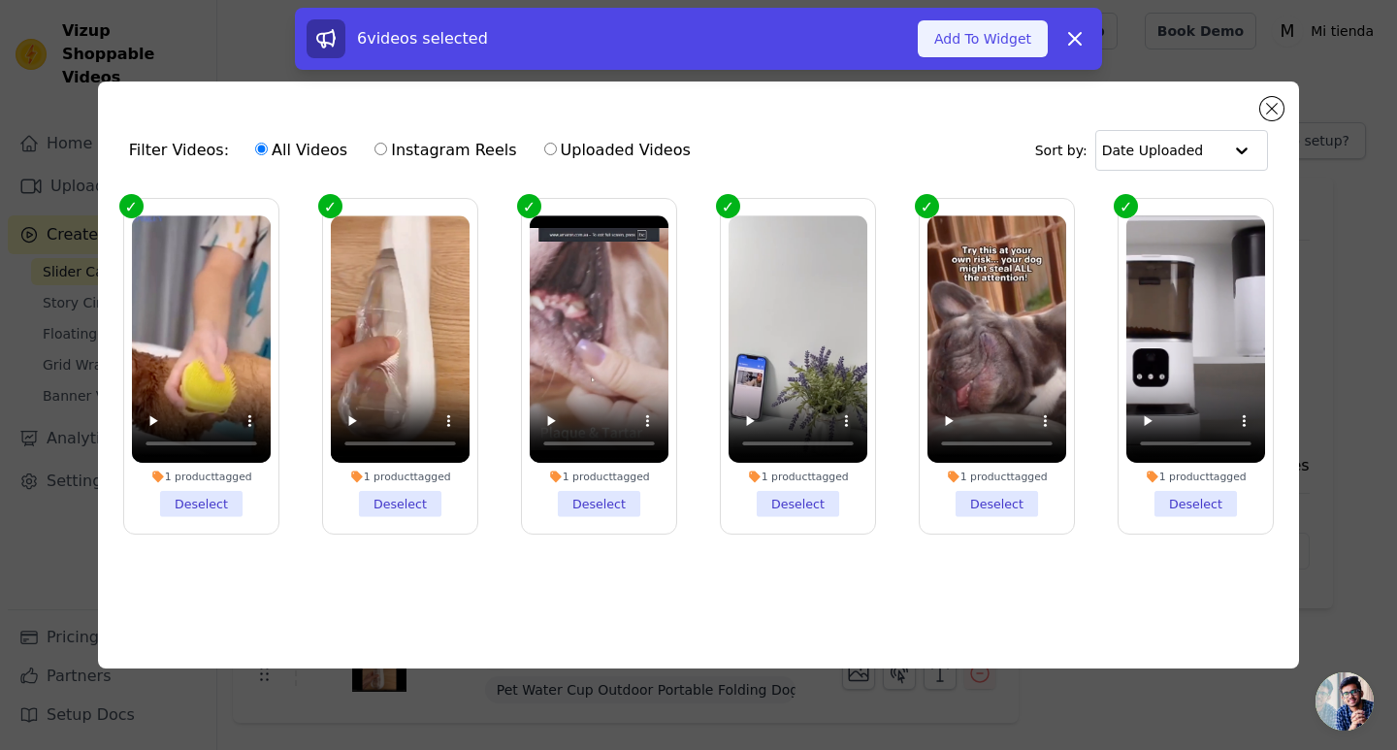
click at [1000, 43] on button "Add To Widget" at bounding box center [983, 38] width 130 height 37
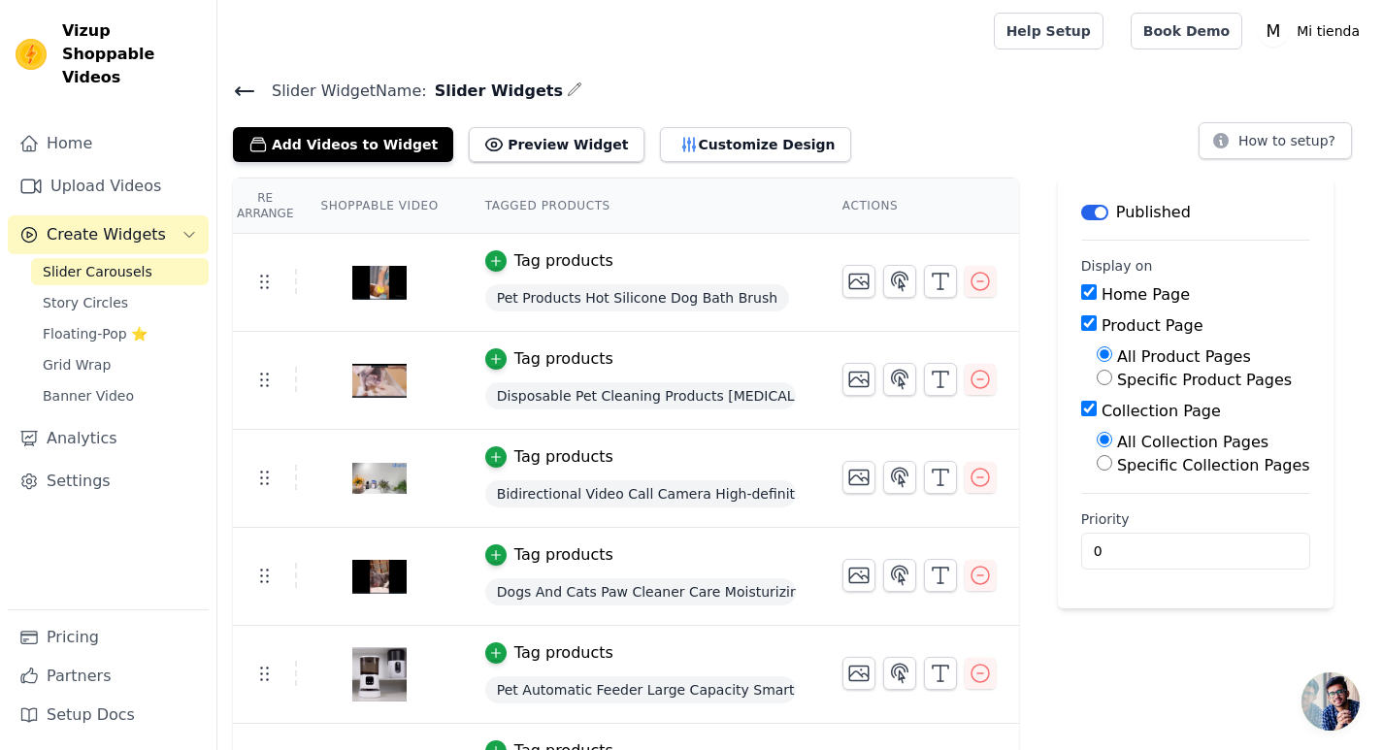
click at [238, 80] on icon at bounding box center [244, 91] width 23 height 23
